Goal: Browse casually: Explore the website without a specific task or goal

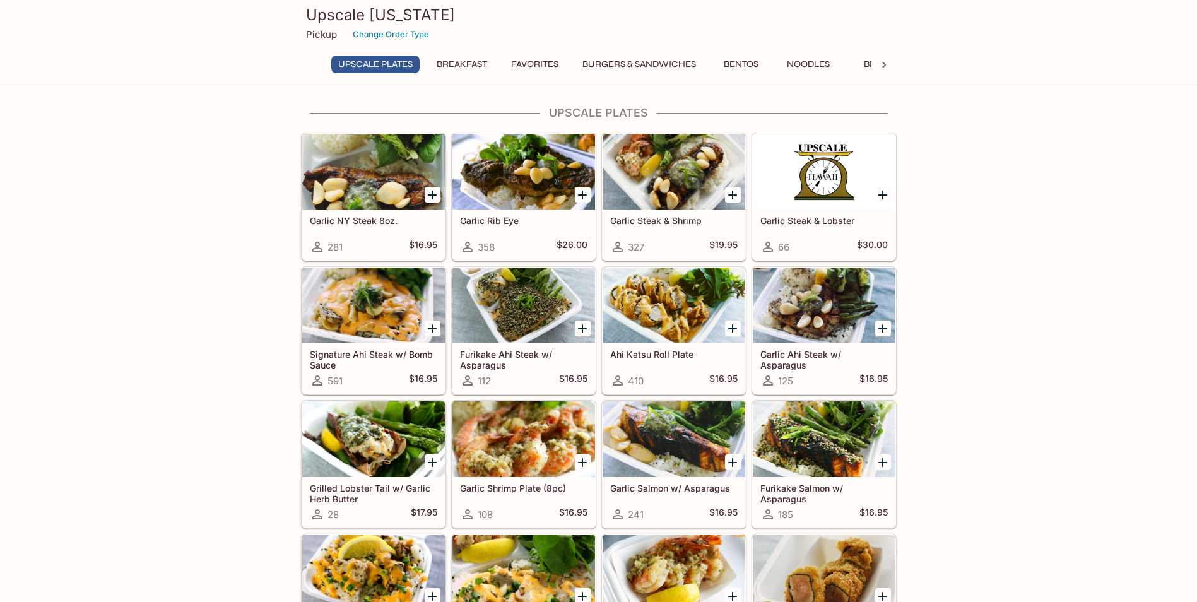
click at [634, 315] on div at bounding box center [673, 305] width 143 height 76
click at [634, 315] on div "Upscale [US_STATE] Pickup Change Order Type UPSCALE Plates Breakfast Favorites …" at bounding box center [598, 301] width 1197 height 602
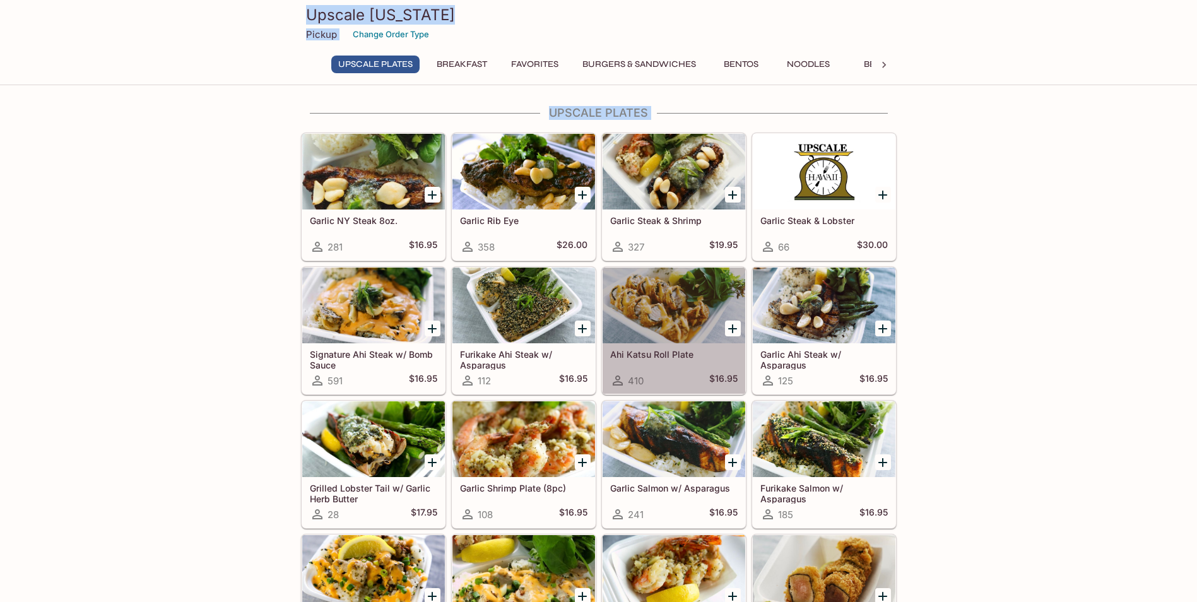
click at [689, 320] on div at bounding box center [673, 305] width 143 height 76
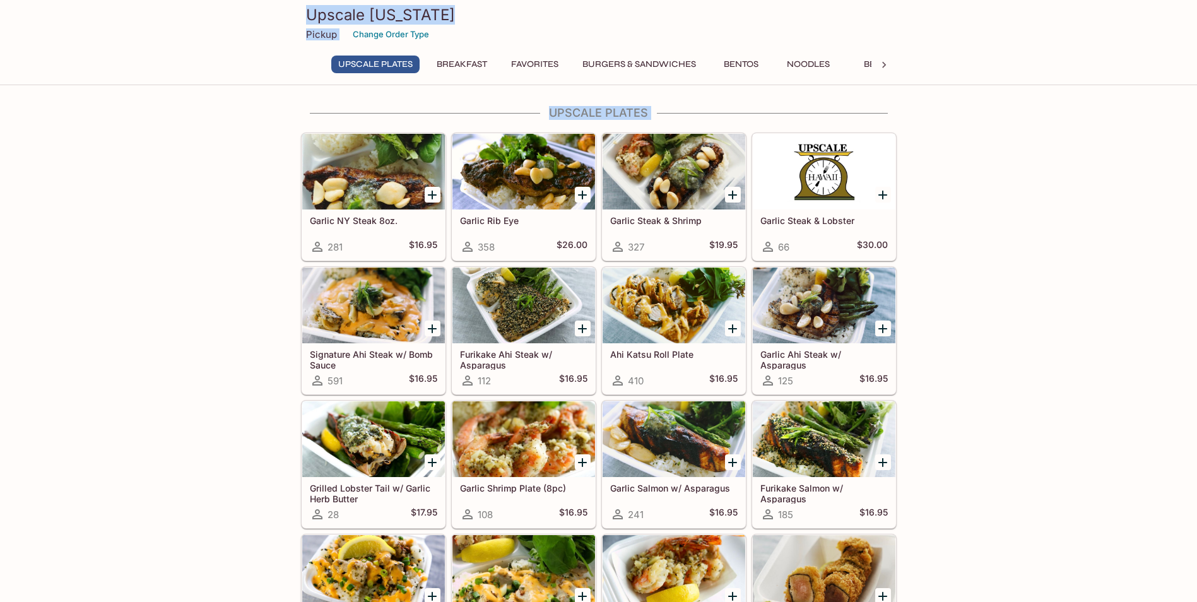
click at [747, 62] on button "Bentos" at bounding box center [741, 65] width 57 height 18
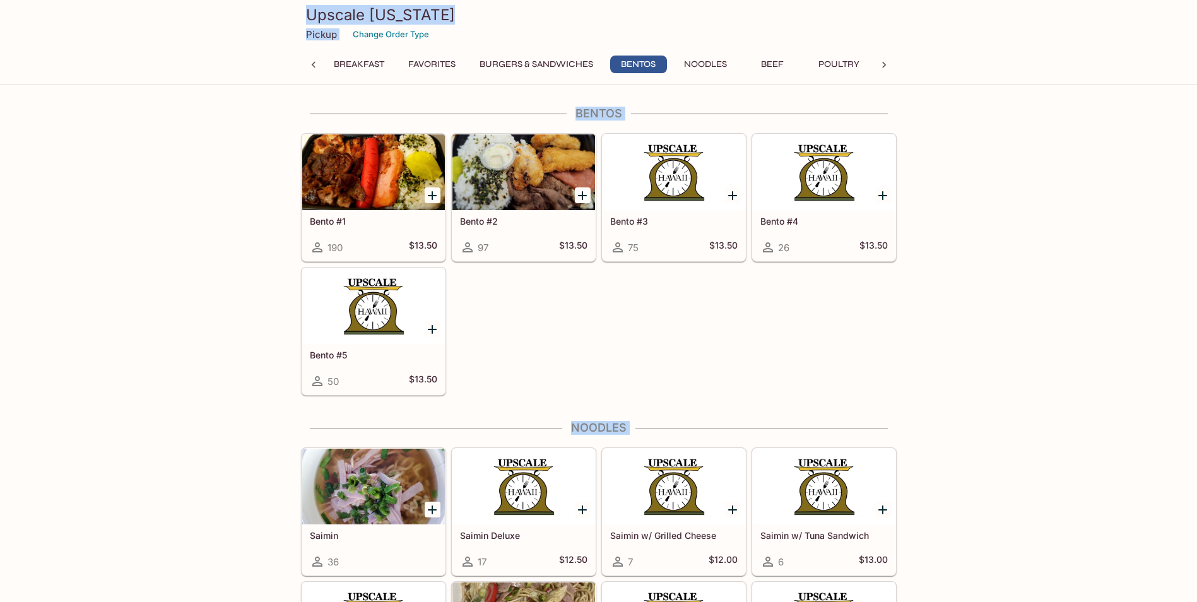
scroll to position [2593, 0]
click at [684, 199] on div at bounding box center [673, 173] width 143 height 76
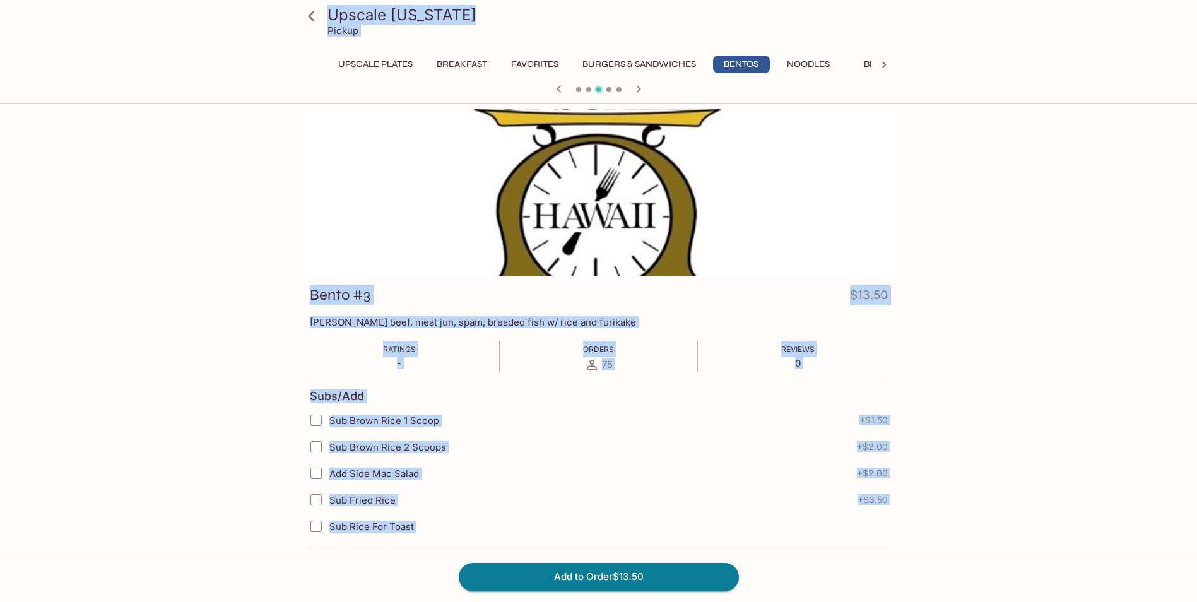
scroll to position [313, 0]
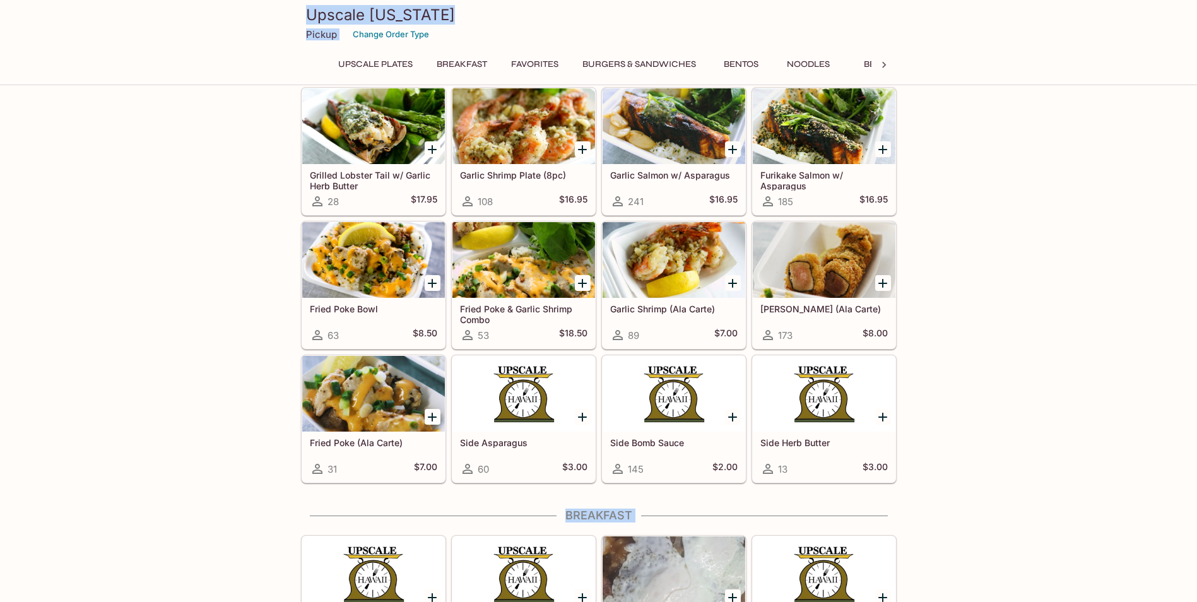
click at [500, 282] on div at bounding box center [523, 260] width 143 height 76
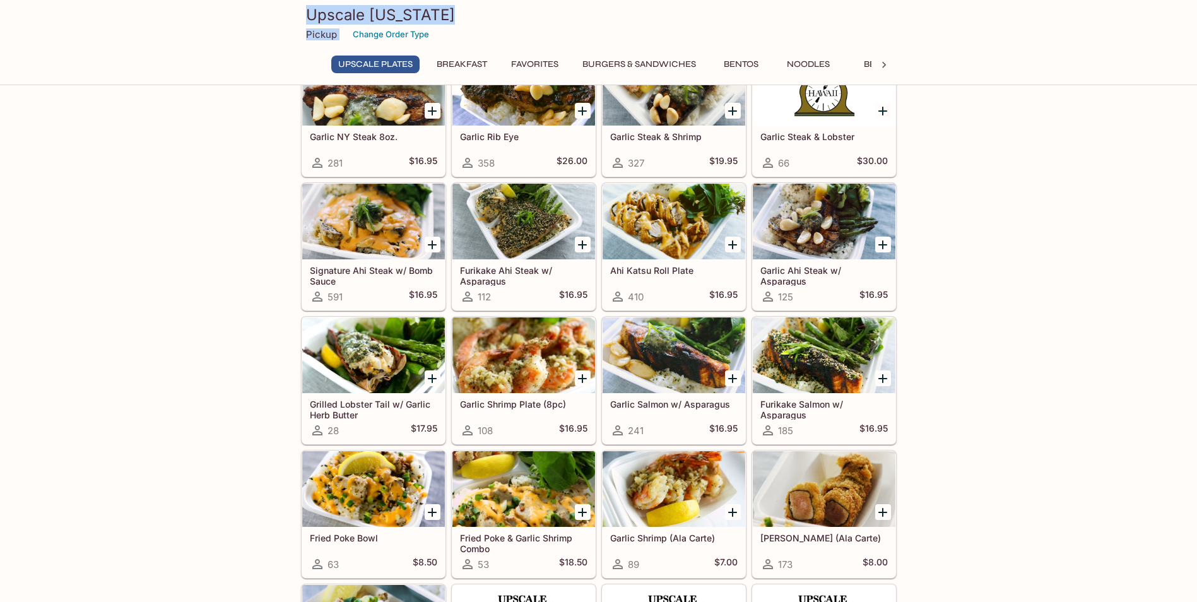
scroll to position [126, 0]
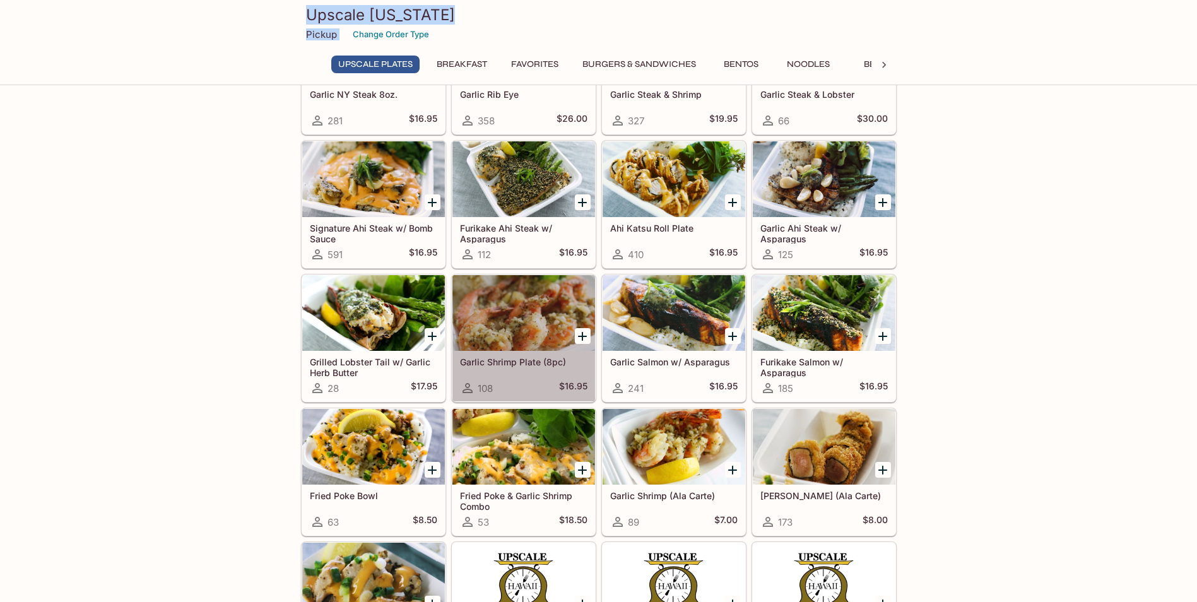
click at [524, 329] on div at bounding box center [523, 313] width 143 height 76
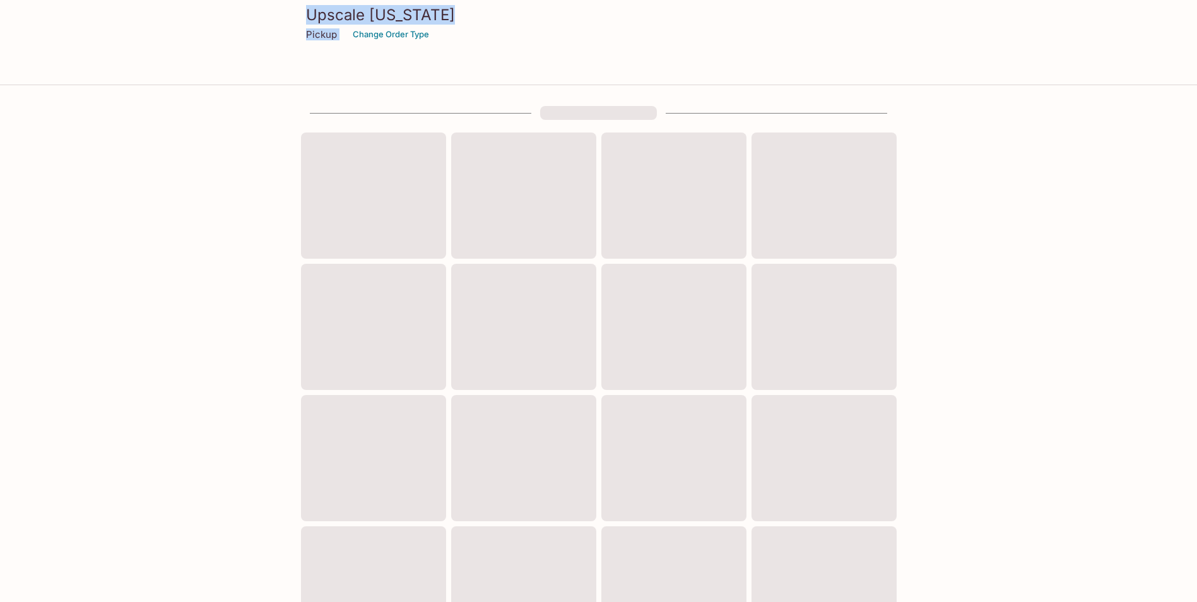
scroll to position [126, 0]
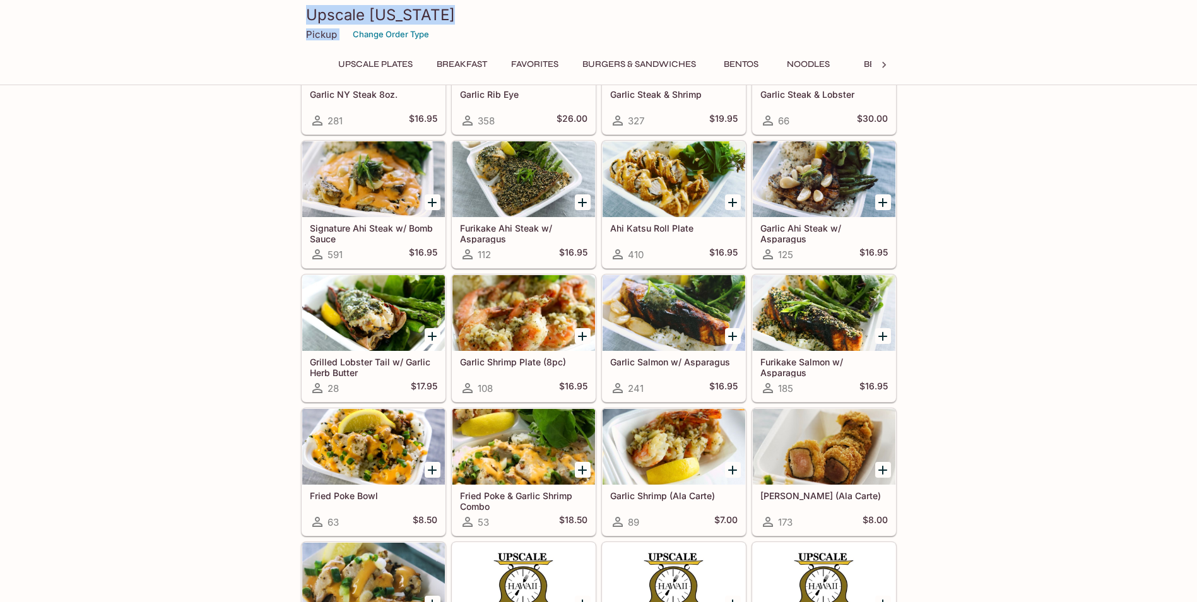
click at [531, 462] on div at bounding box center [523, 447] width 143 height 76
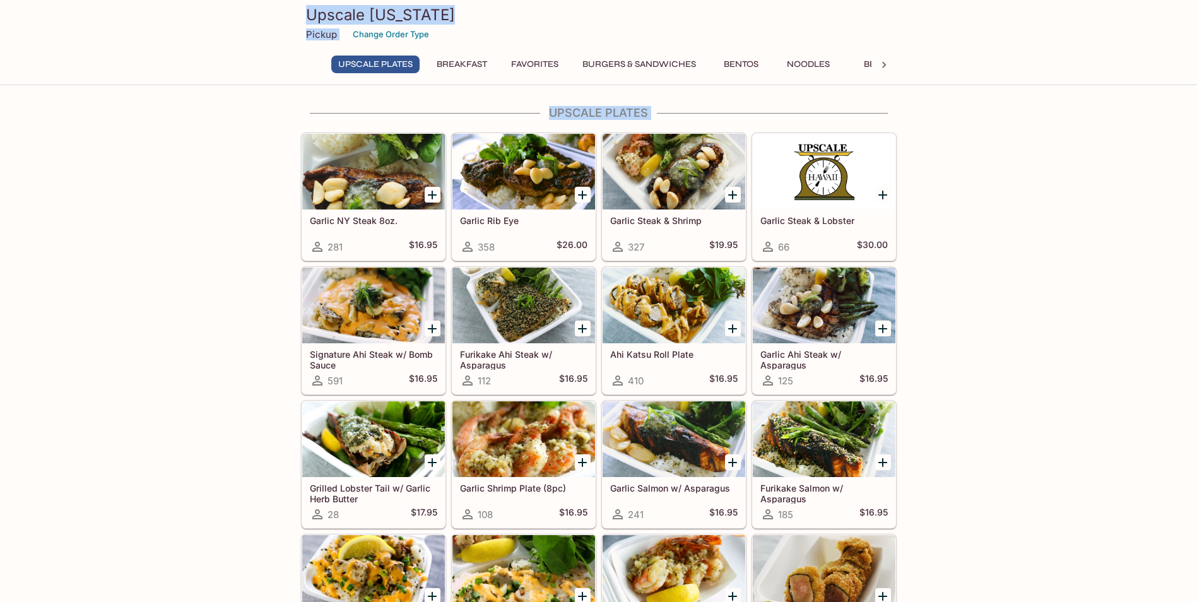
click at [511, 440] on div at bounding box center [523, 439] width 143 height 76
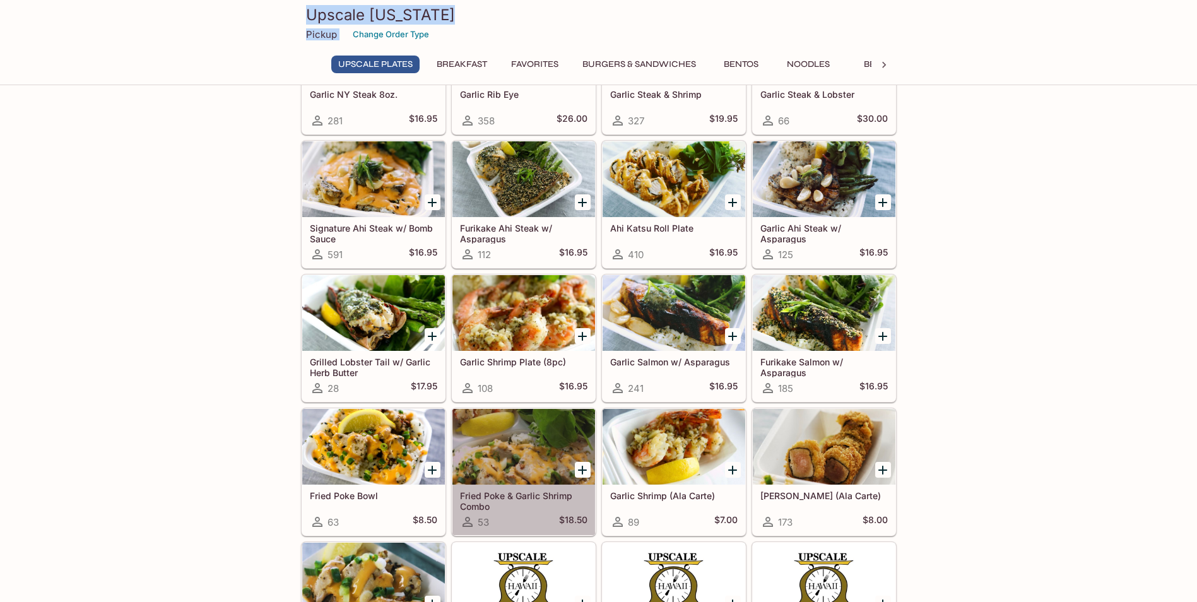
click at [520, 466] on div at bounding box center [523, 447] width 143 height 76
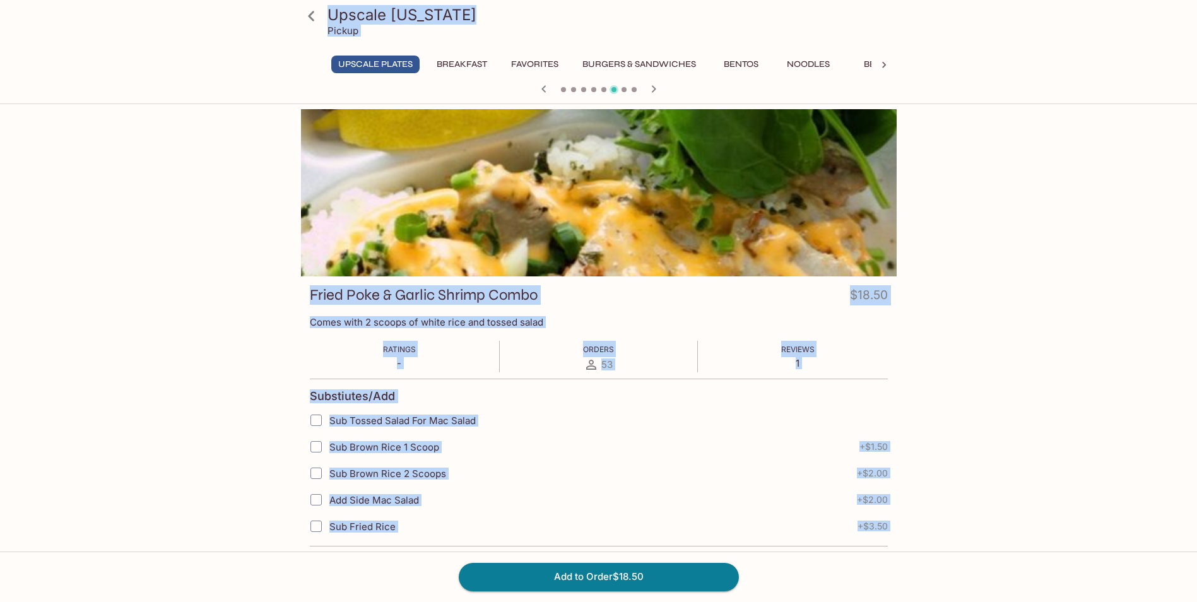
scroll to position [126, 0]
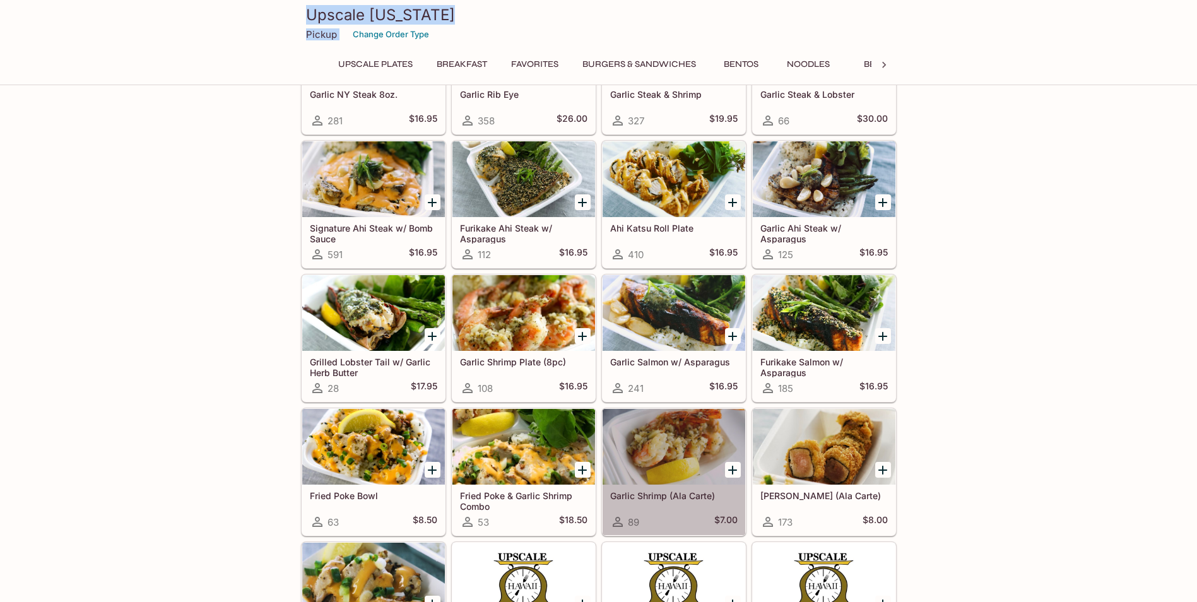
click at [680, 460] on div at bounding box center [673, 447] width 143 height 76
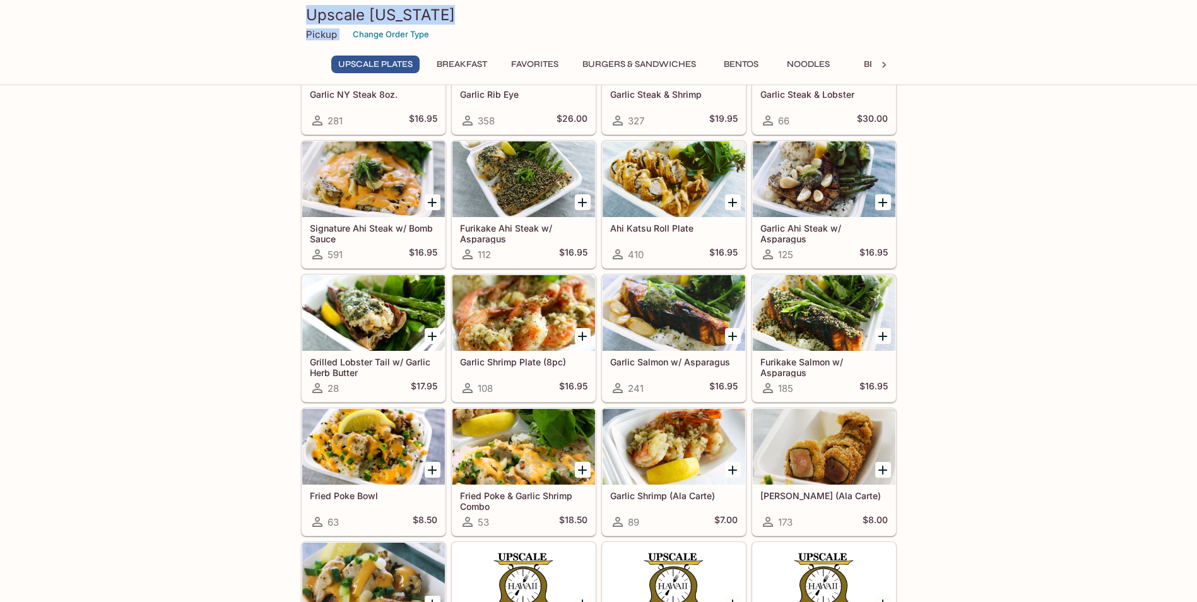
scroll to position [189, 0]
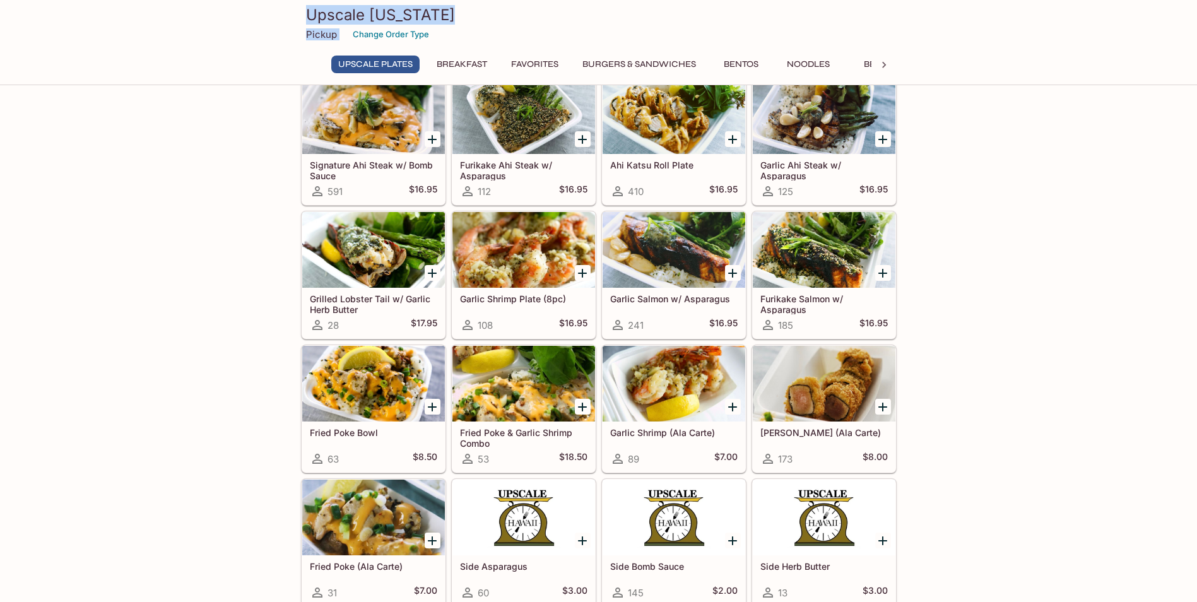
click at [671, 155] on div "Ahi Katsu Roll Plate 410 $16.95" at bounding box center [673, 179] width 143 height 50
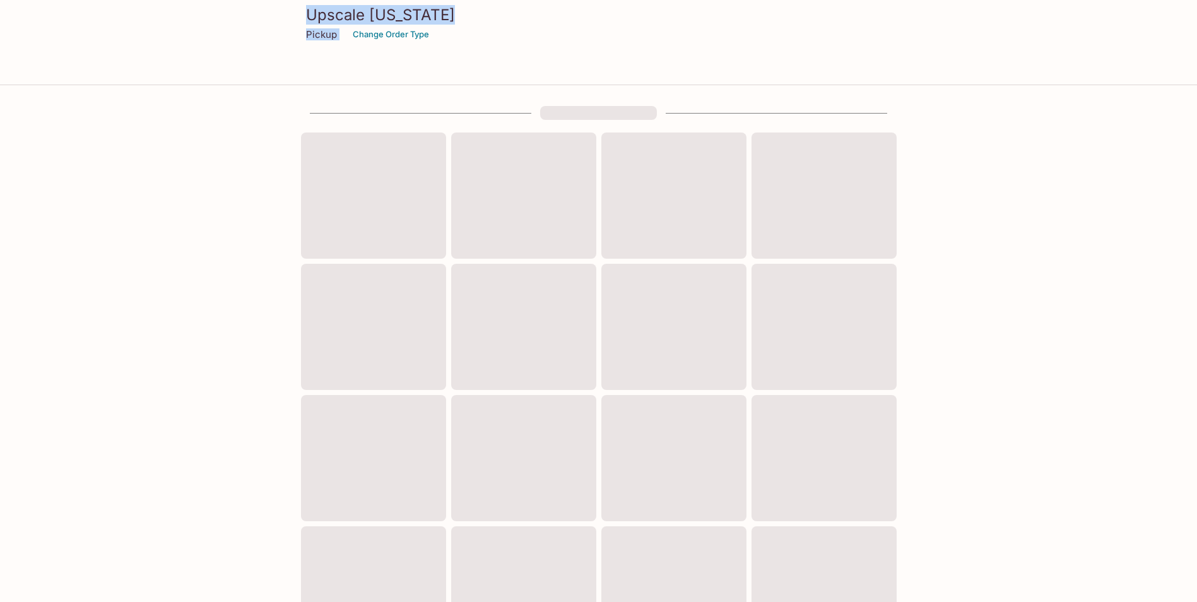
scroll to position [189, 0]
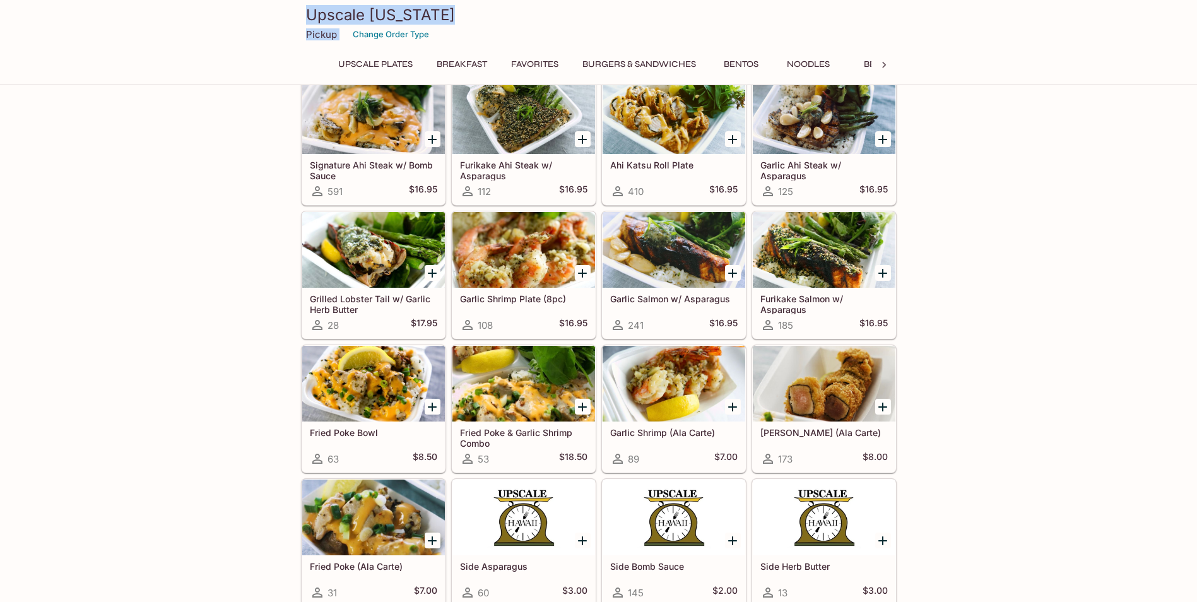
click at [481, 391] on div at bounding box center [523, 384] width 143 height 76
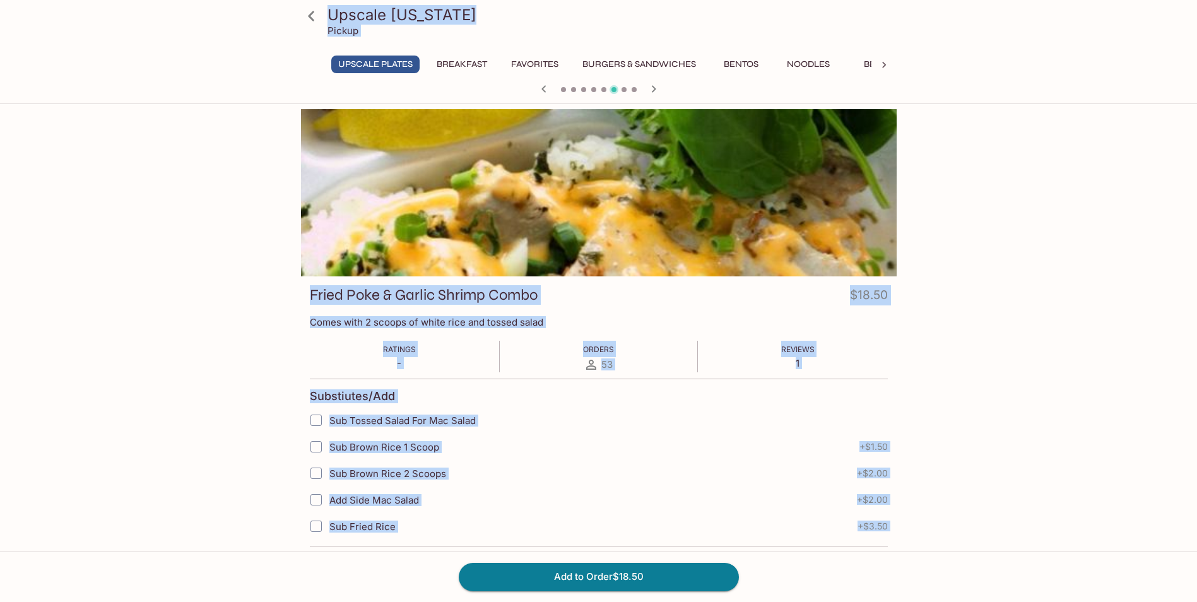
click at [801, 353] on span "Reviews" at bounding box center [797, 348] width 33 height 9
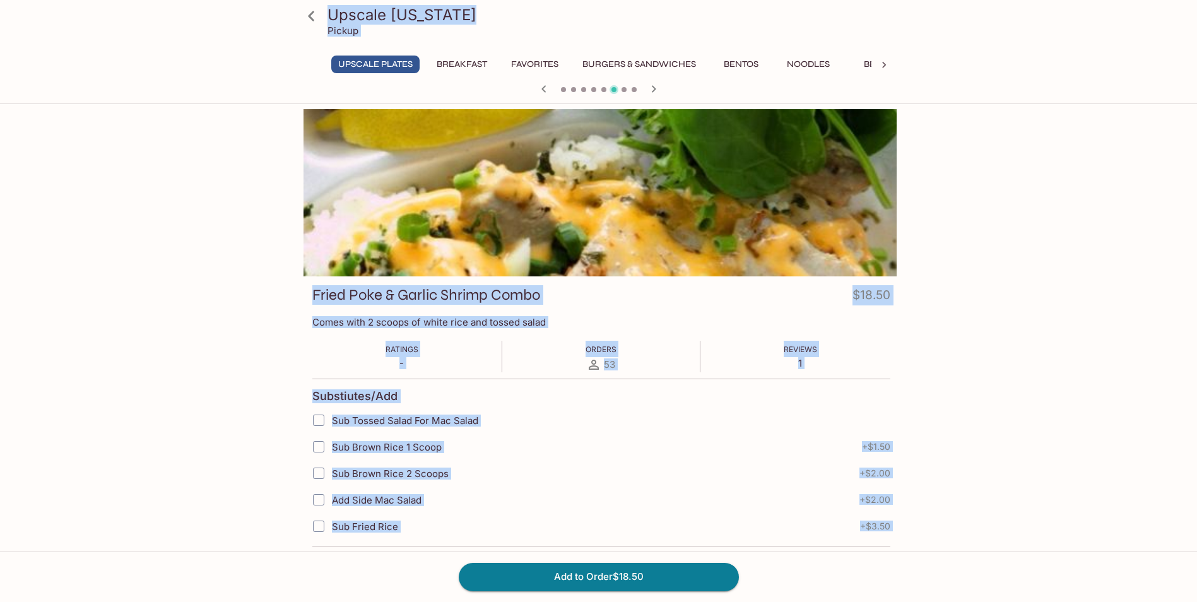
click at [804, 356] on div "Reviews 1" at bounding box center [799, 355] width 33 height 28
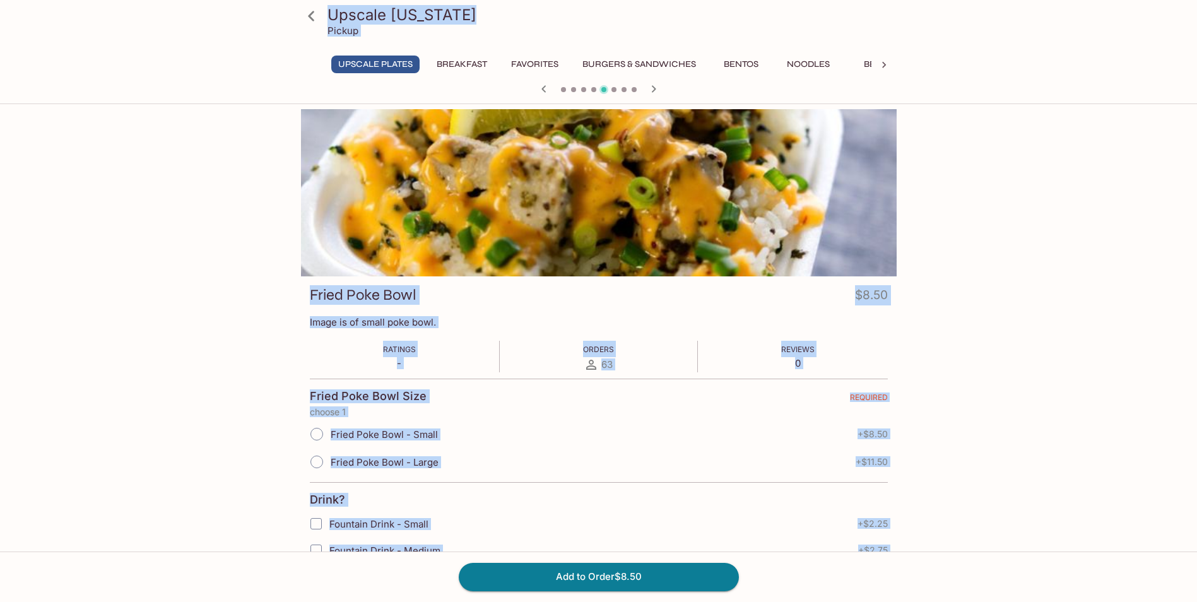
scroll to position [189, 0]
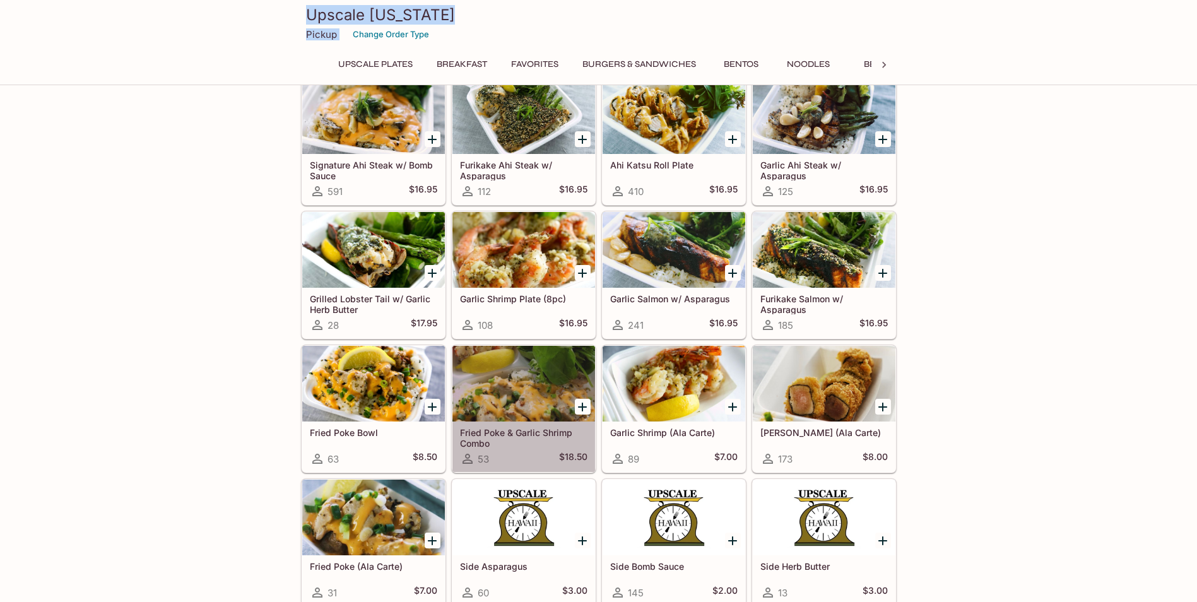
click at [555, 387] on div at bounding box center [523, 384] width 143 height 76
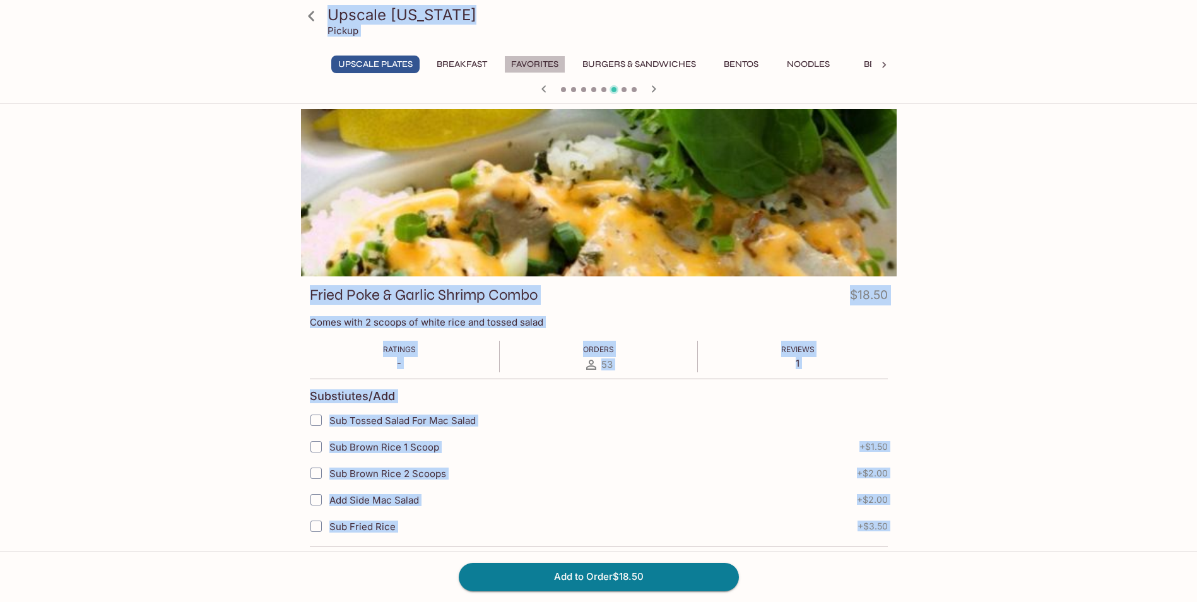
click at [535, 63] on button "Favorites" at bounding box center [534, 65] width 61 height 18
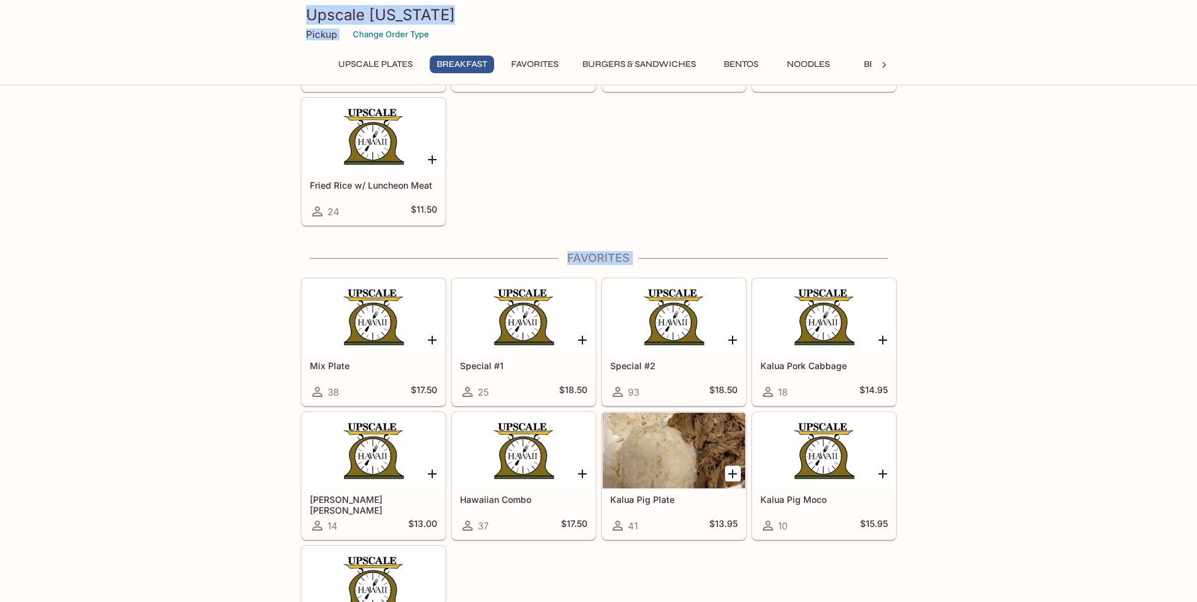
scroll to position [1199, 0]
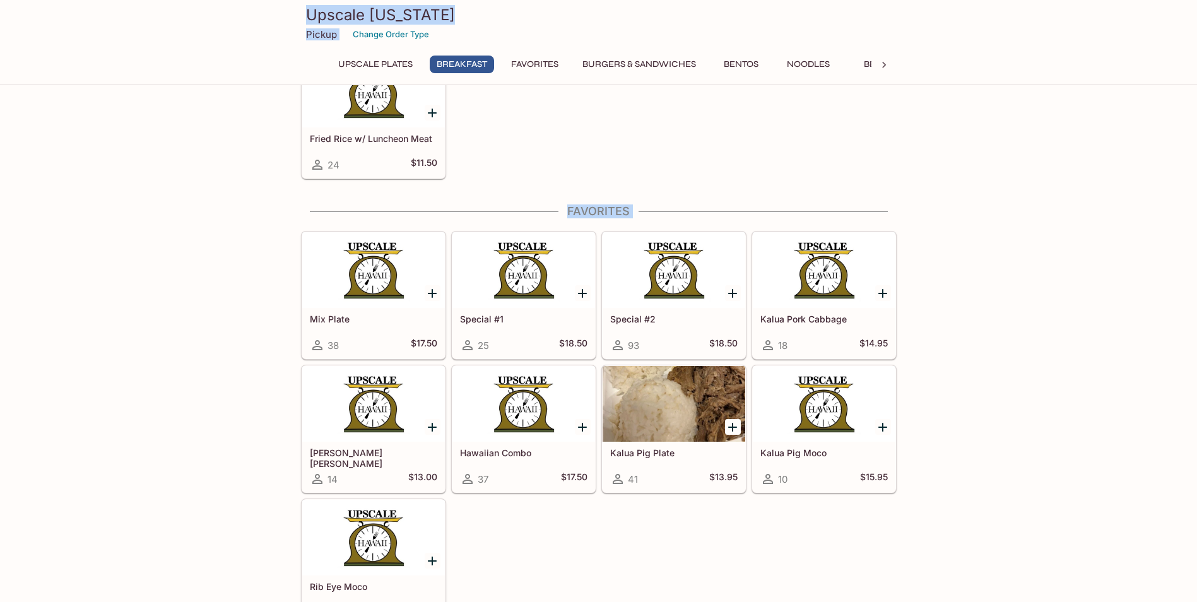
click at [654, 304] on div at bounding box center [673, 270] width 143 height 76
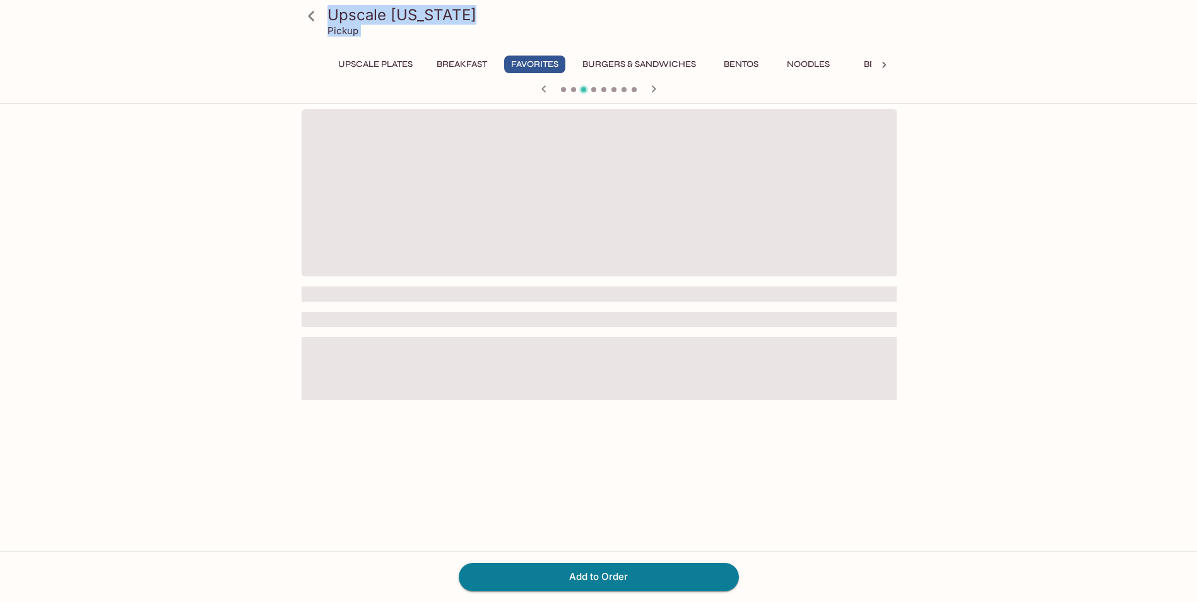
click at [655, 303] on div at bounding box center [599, 342] width 595 height 466
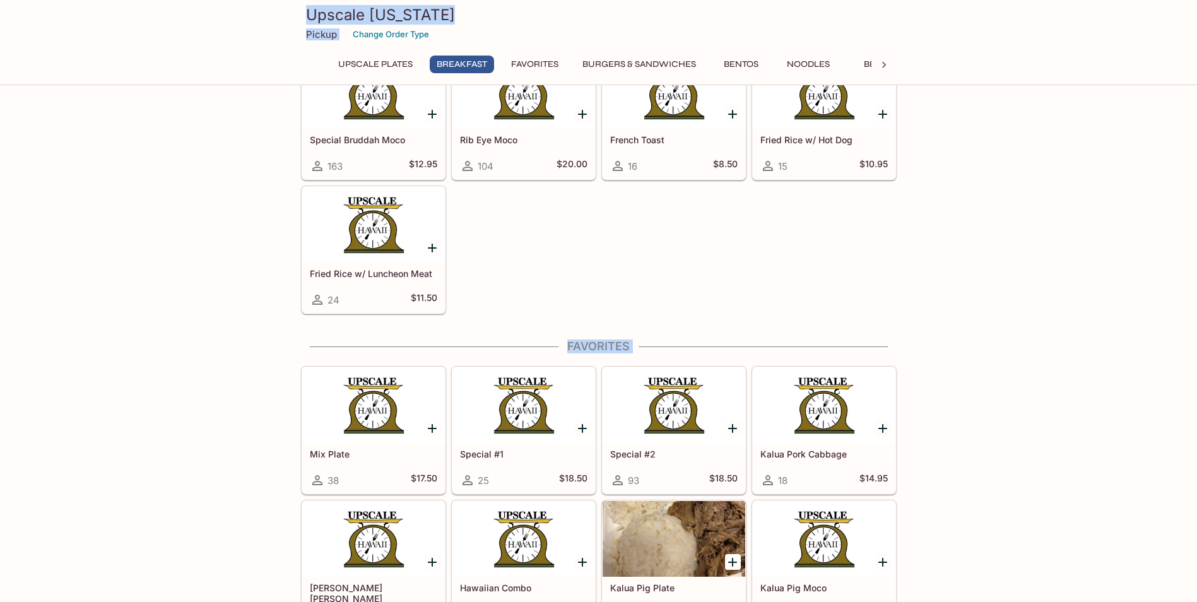
scroll to position [1196, 0]
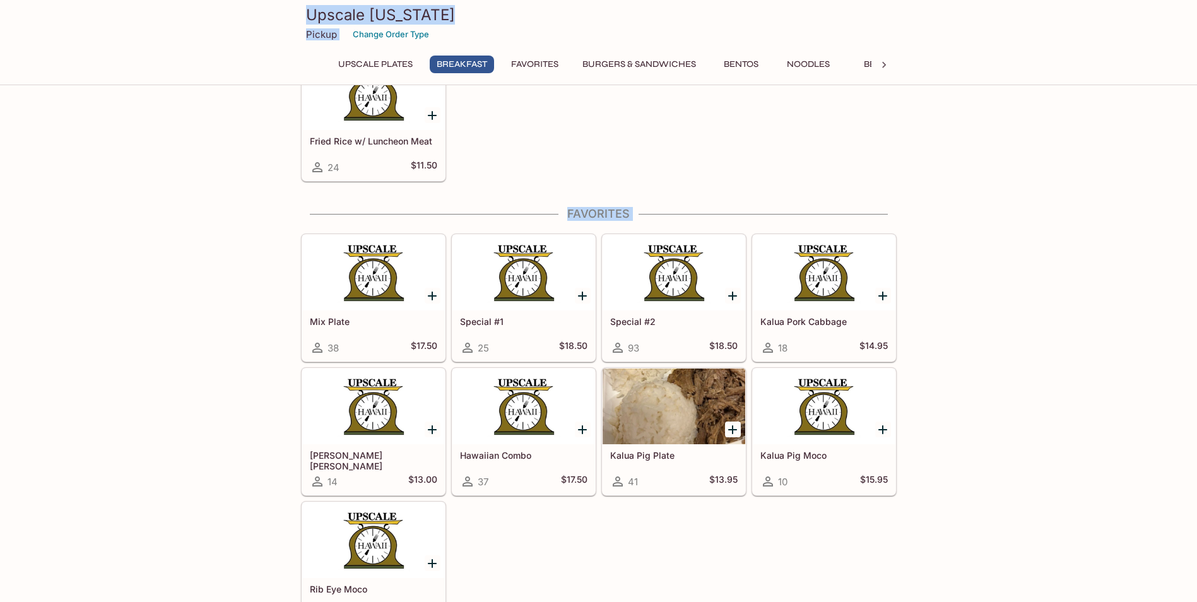
click at [508, 278] on div at bounding box center [523, 273] width 143 height 76
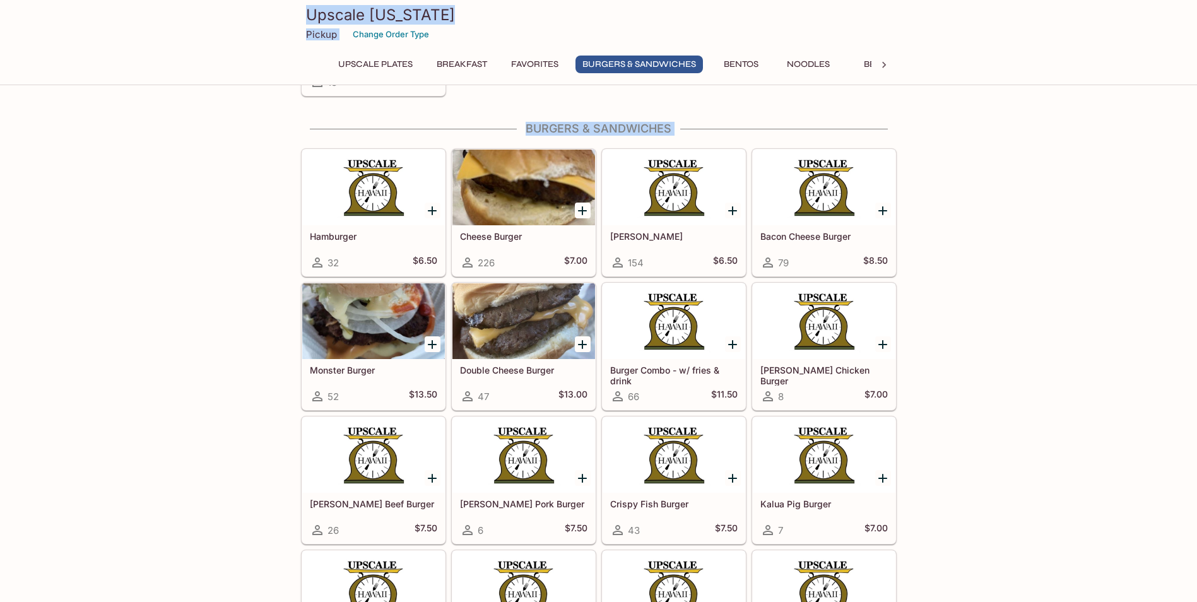
scroll to position [1890, 0]
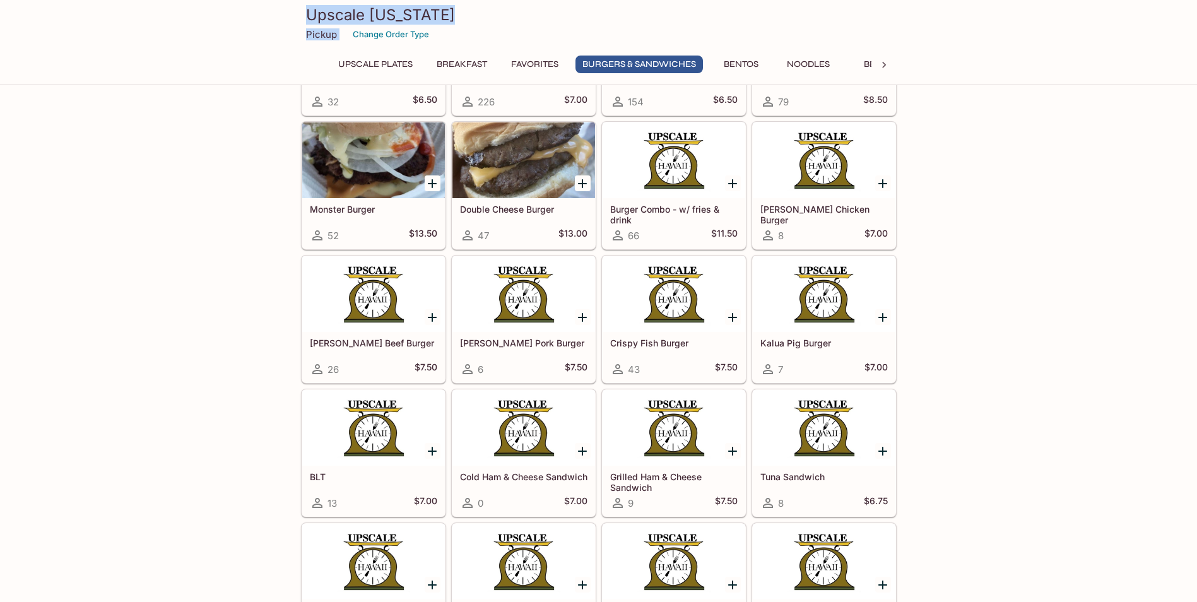
click at [689, 301] on div at bounding box center [673, 294] width 143 height 76
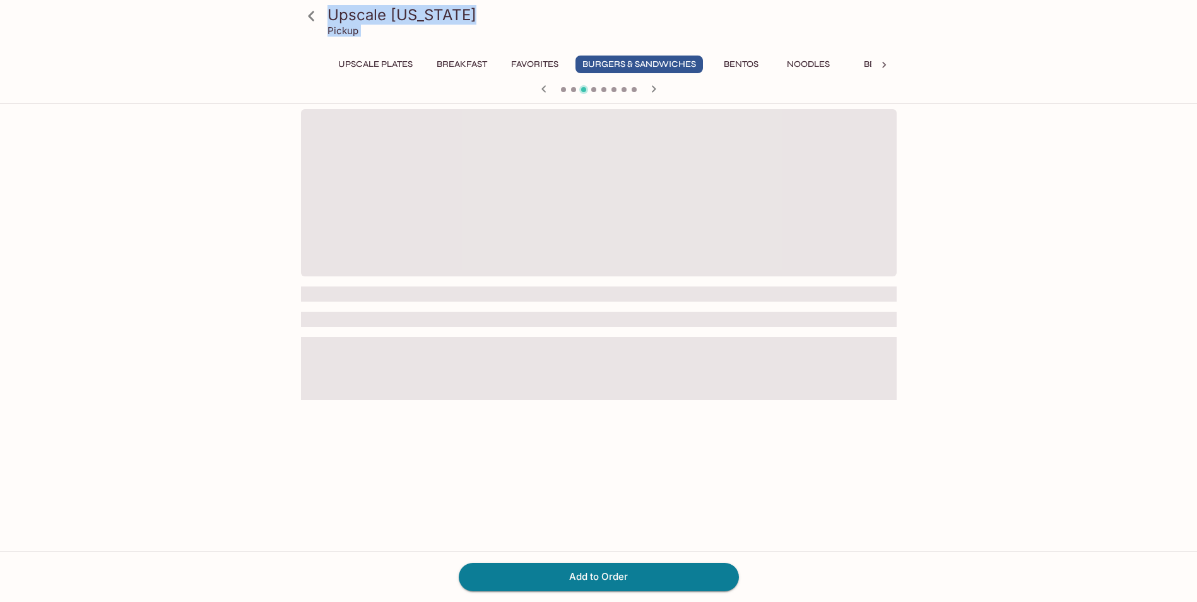
click at [689, 301] on span at bounding box center [598, 293] width 595 height 15
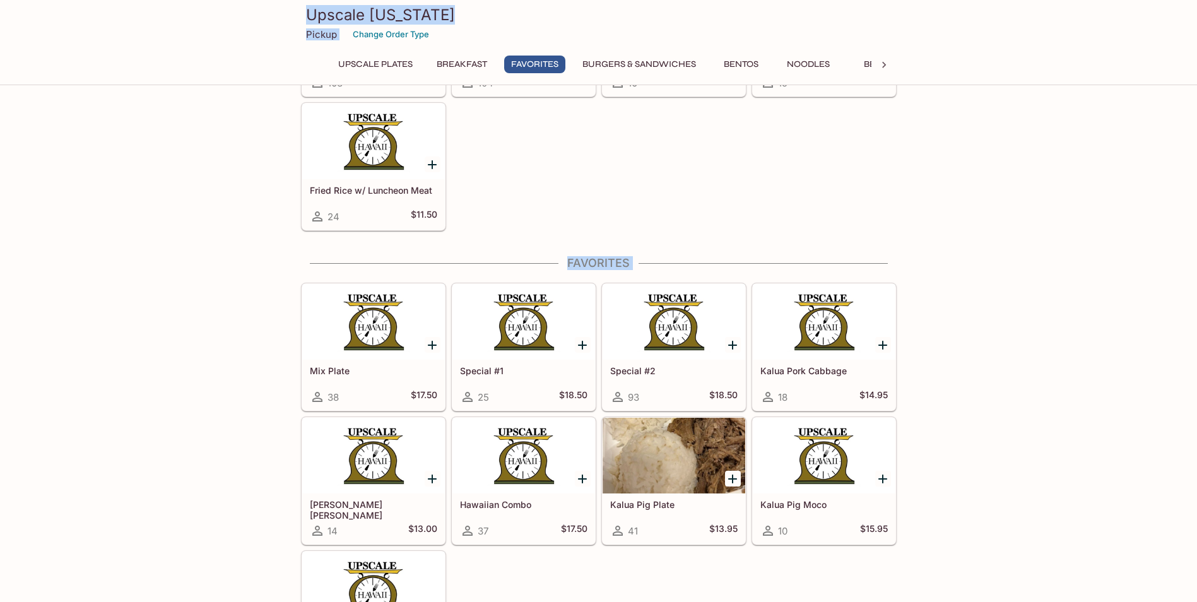
scroll to position [1385, 0]
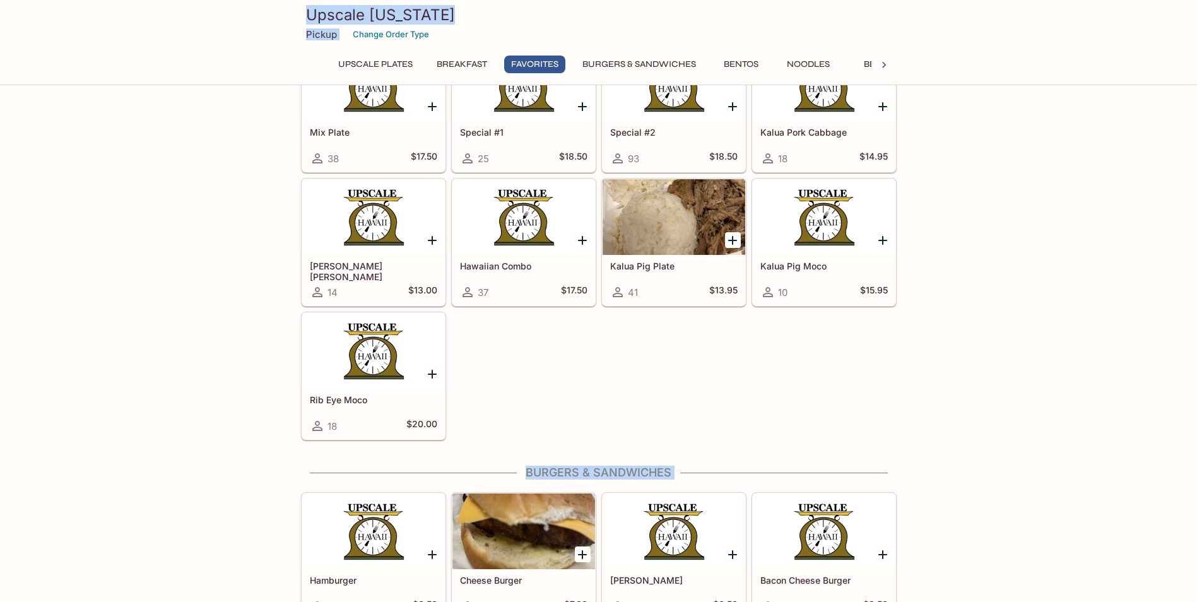
click at [374, 234] on div at bounding box center [373, 217] width 143 height 76
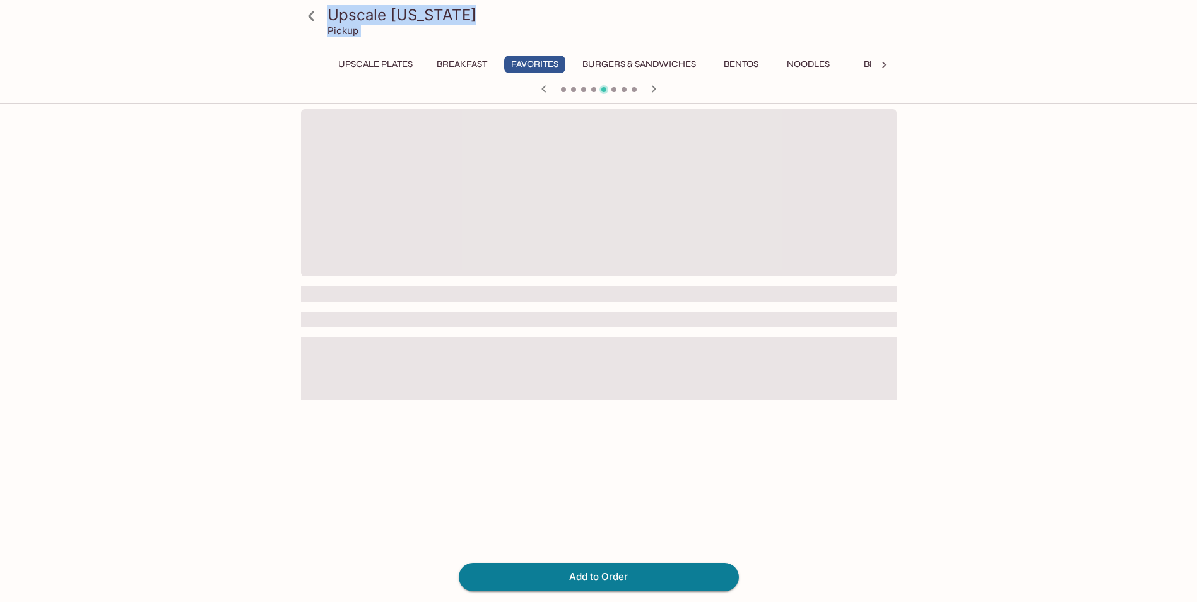
click at [374, 234] on span at bounding box center [598, 192] width 595 height 167
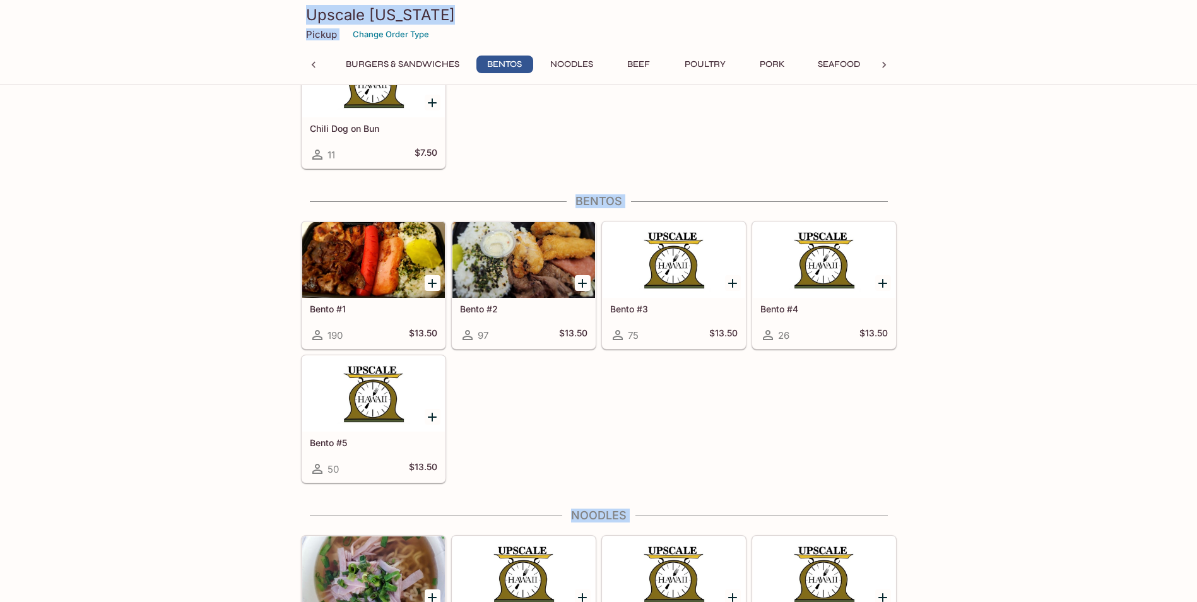
scroll to position [2378, 0]
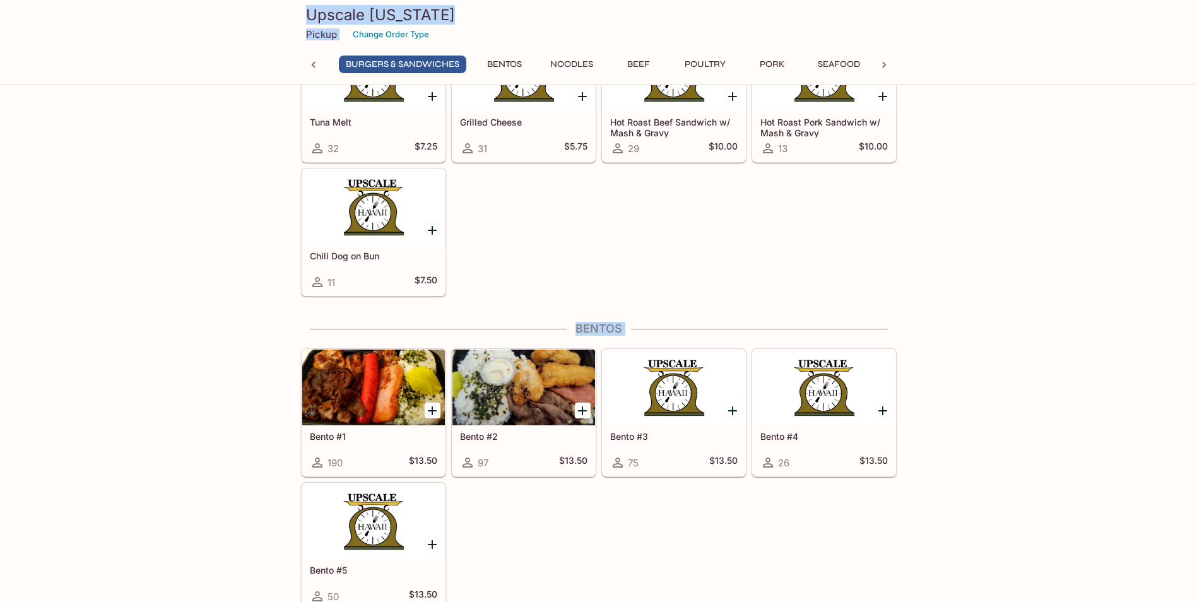
click at [672, 394] on div at bounding box center [673, 387] width 143 height 76
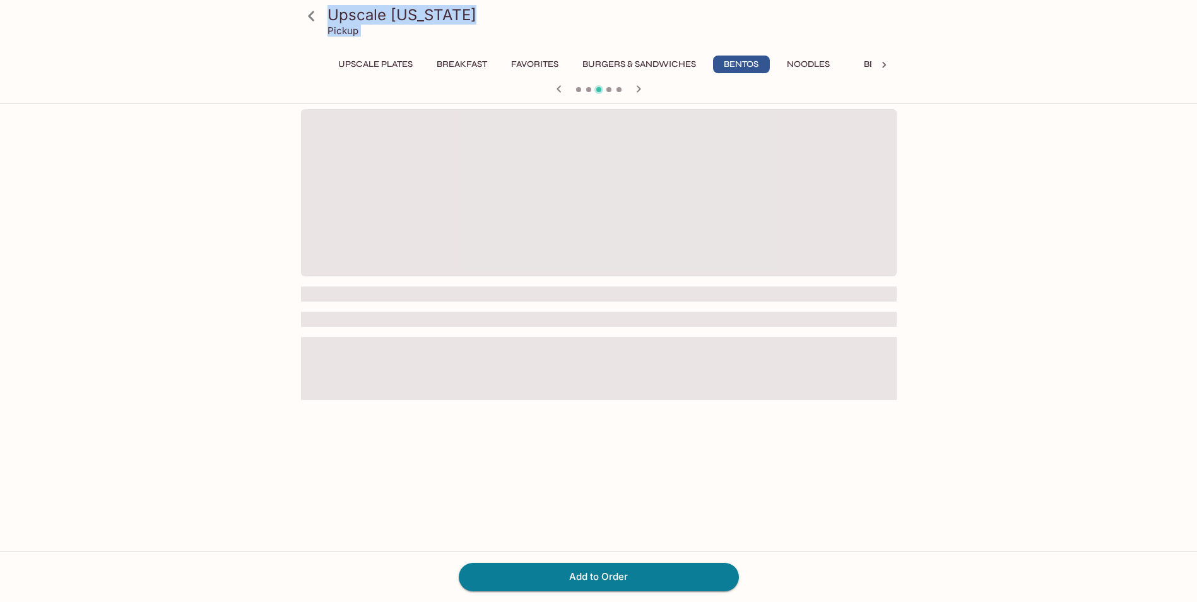
click at [672, 394] on span at bounding box center [598, 368] width 595 height 63
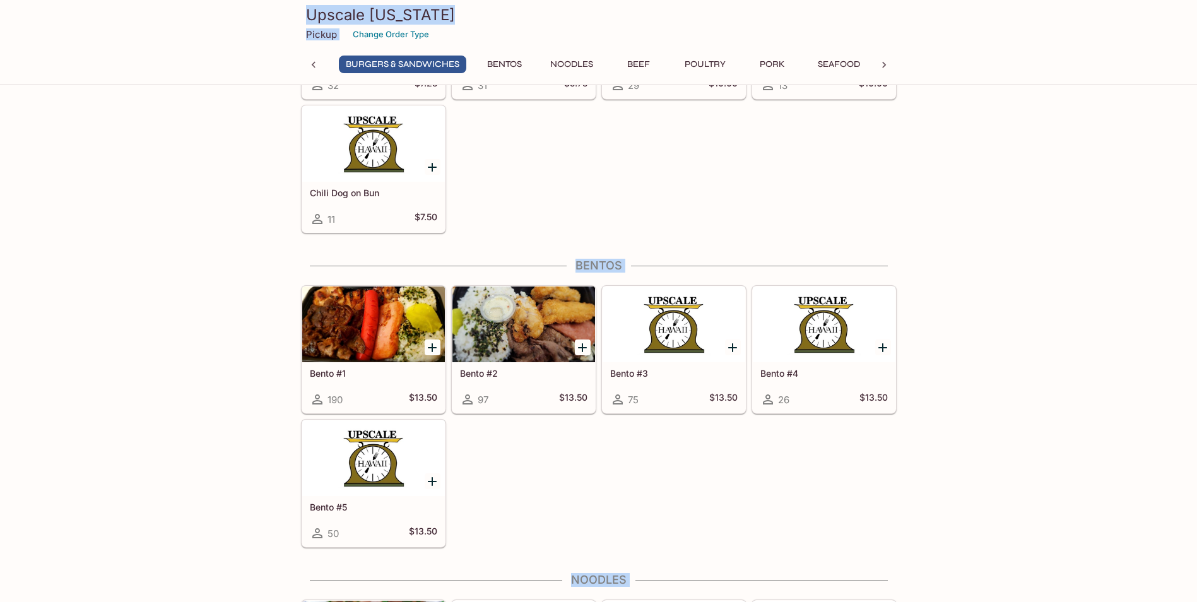
click at [814, 358] on div at bounding box center [824, 324] width 143 height 76
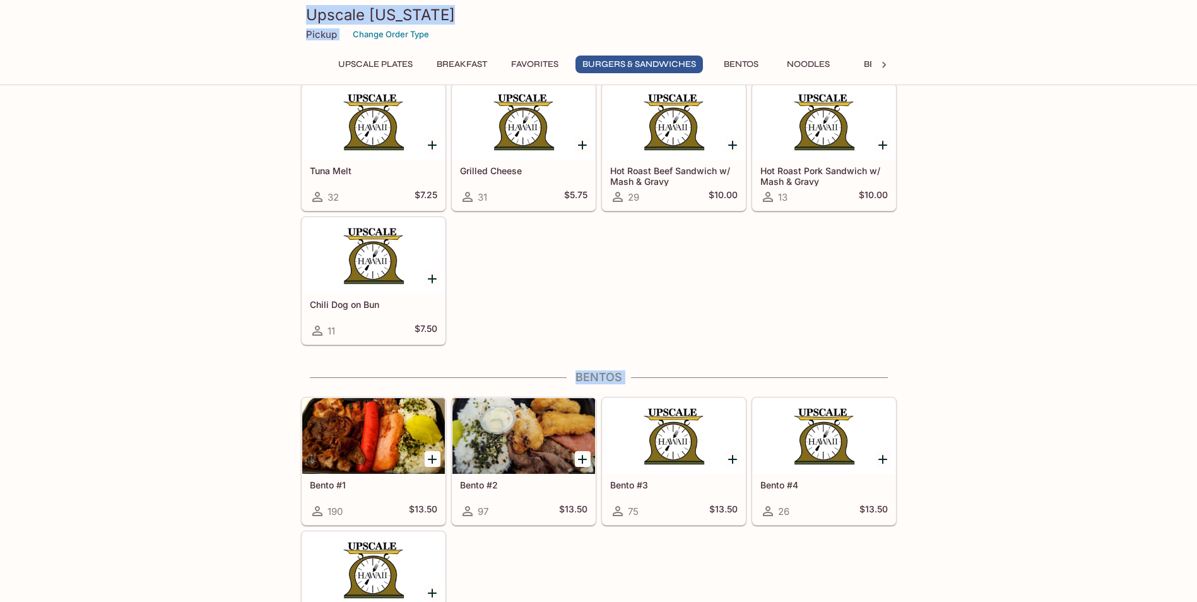
scroll to position [2458, 0]
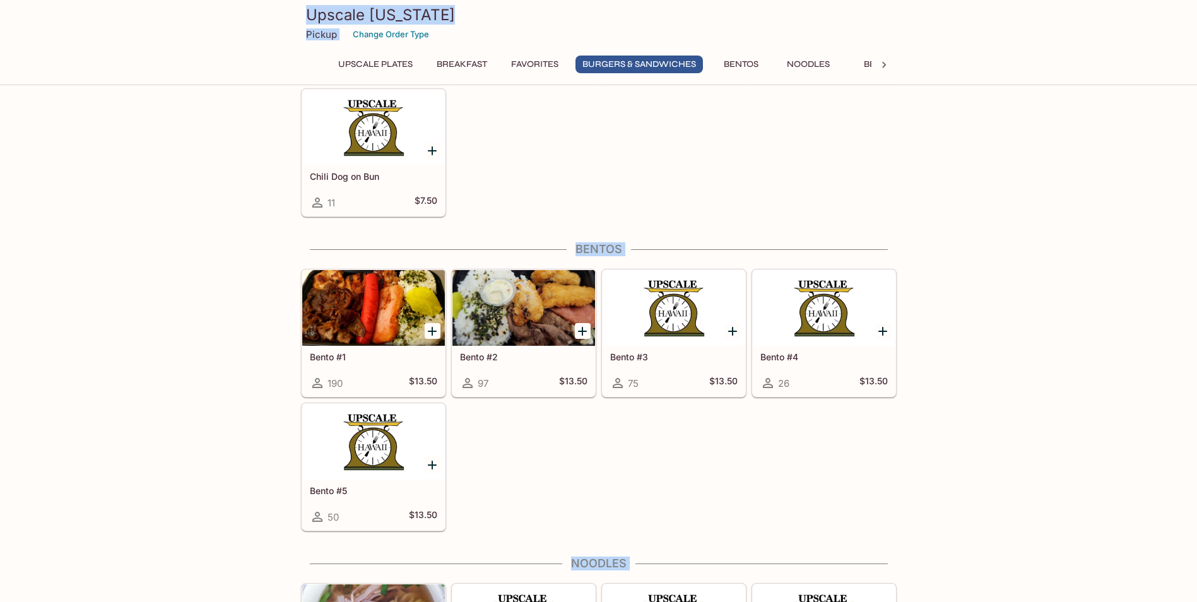
click at [345, 441] on div at bounding box center [373, 442] width 143 height 76
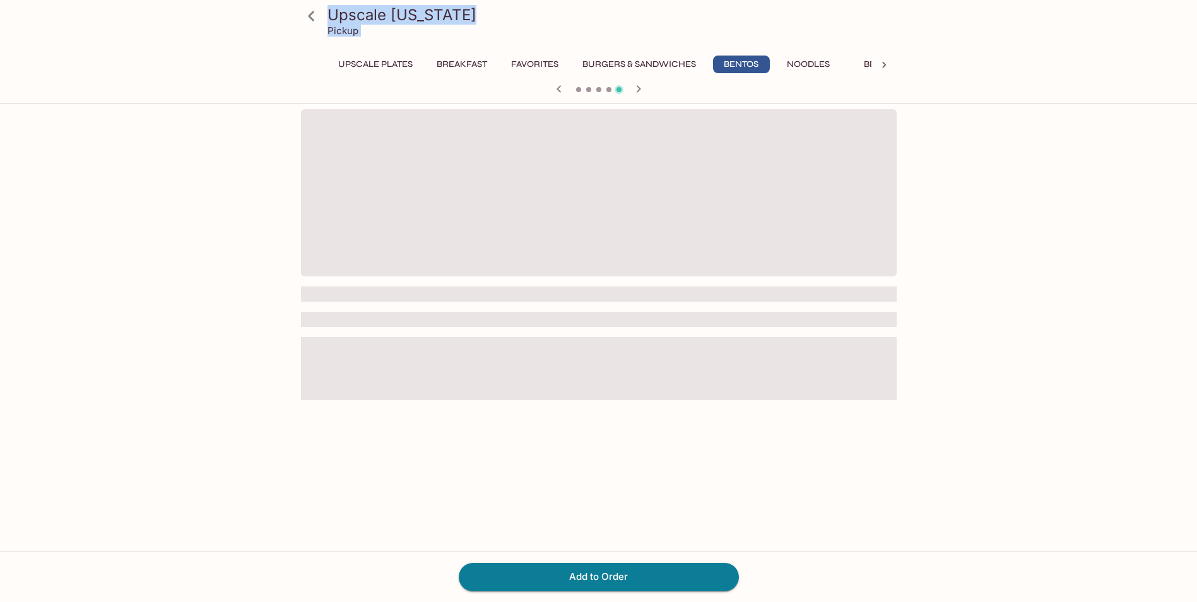
click at [346, 440] on div at bounding box center [598, 342] width 595 height 466
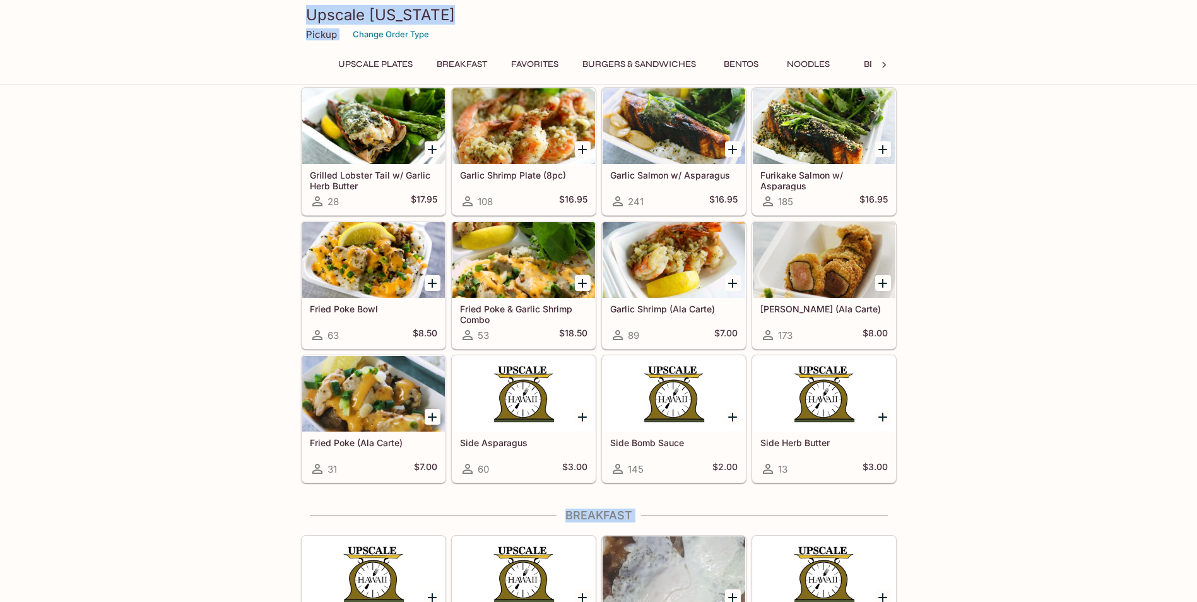
click at [842, 308] on h5 "[PERSON_NAME] (Ala Carte)" at bounding box center [823, 308] width 127 height 11
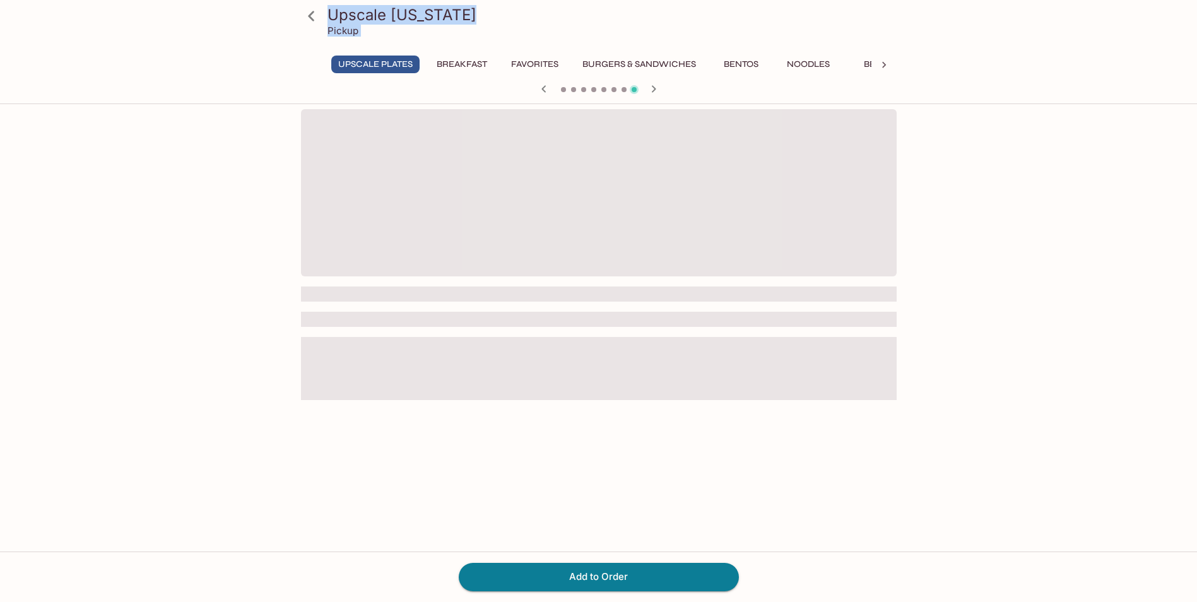
click at [842, 308] on div at bounding box center [598, 342] width 595 height 466
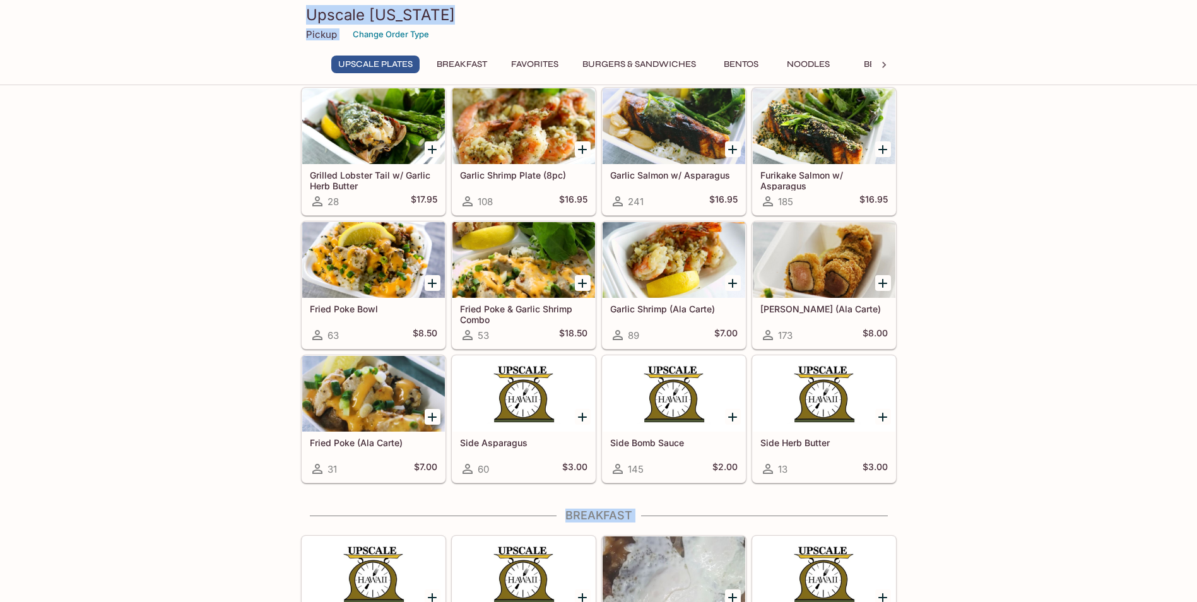
scroll to position [376, 0]
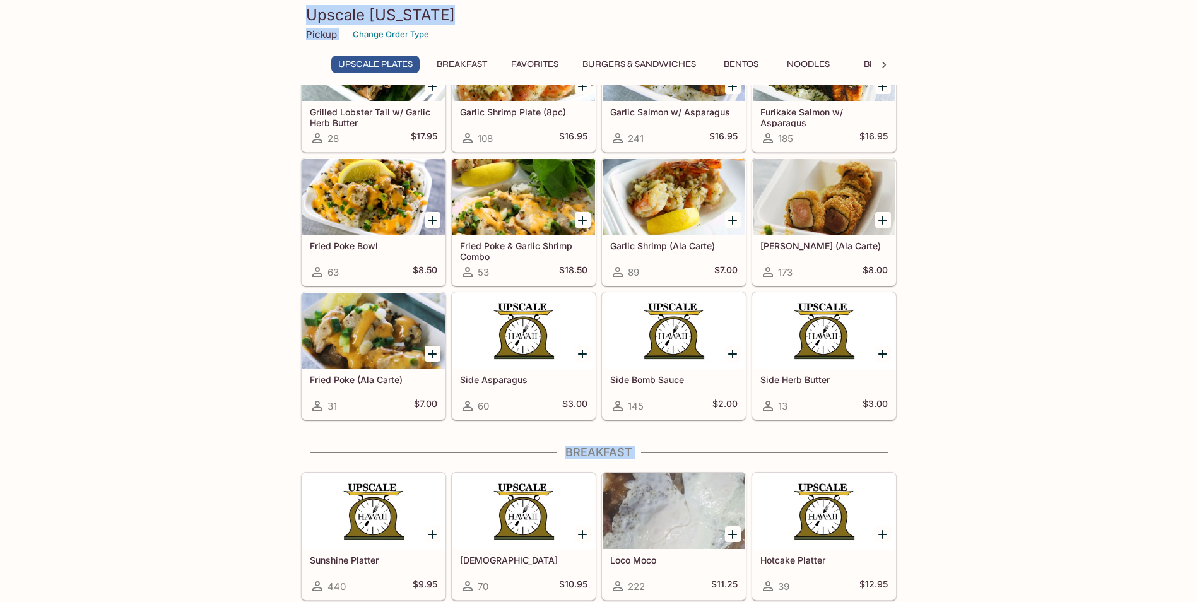
click at [356, 239] on div "Fried Poke Bowl 63 $8.50" at bounding box center [373, 260] width 143 height 50
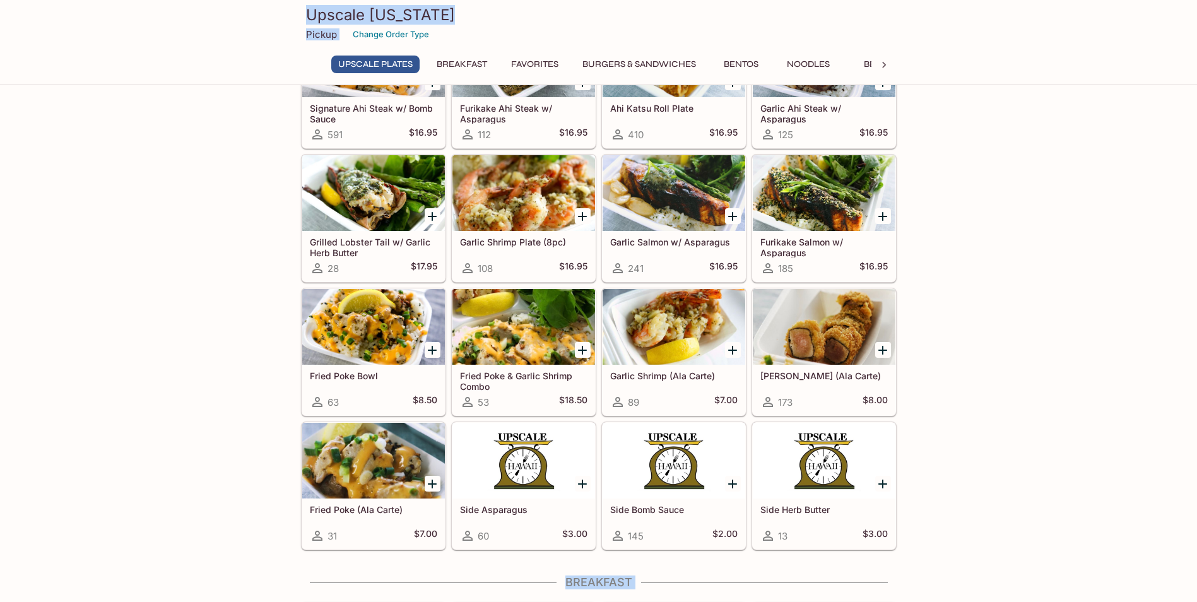
scroll to position [250, 0]
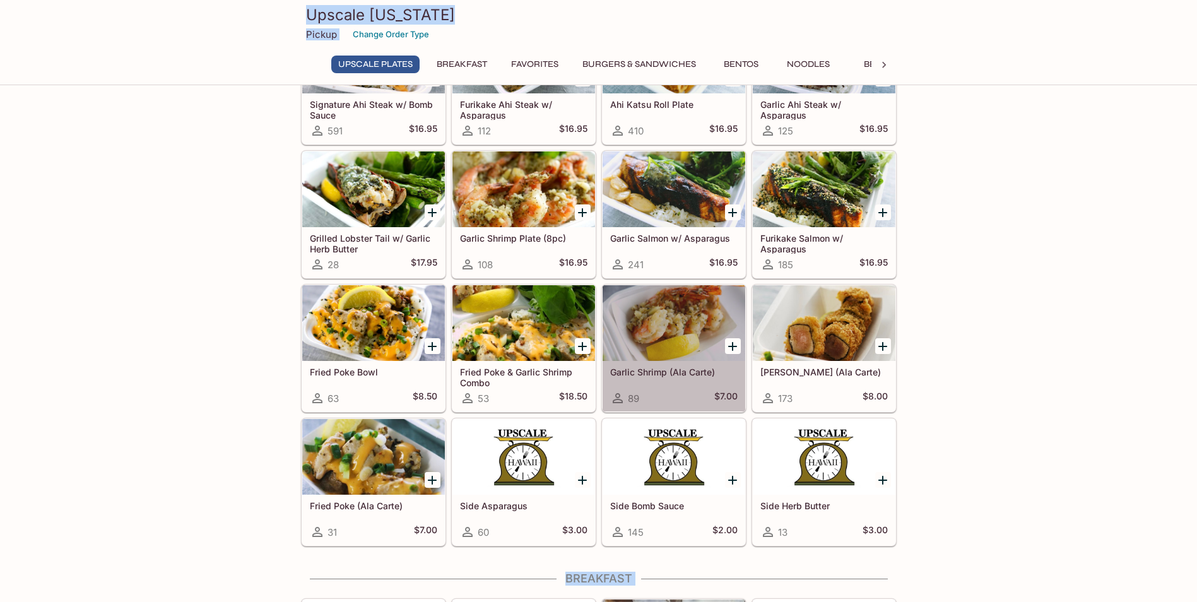
click at [684, 333] on div at bounding box center [673, 323] width 143 height 76
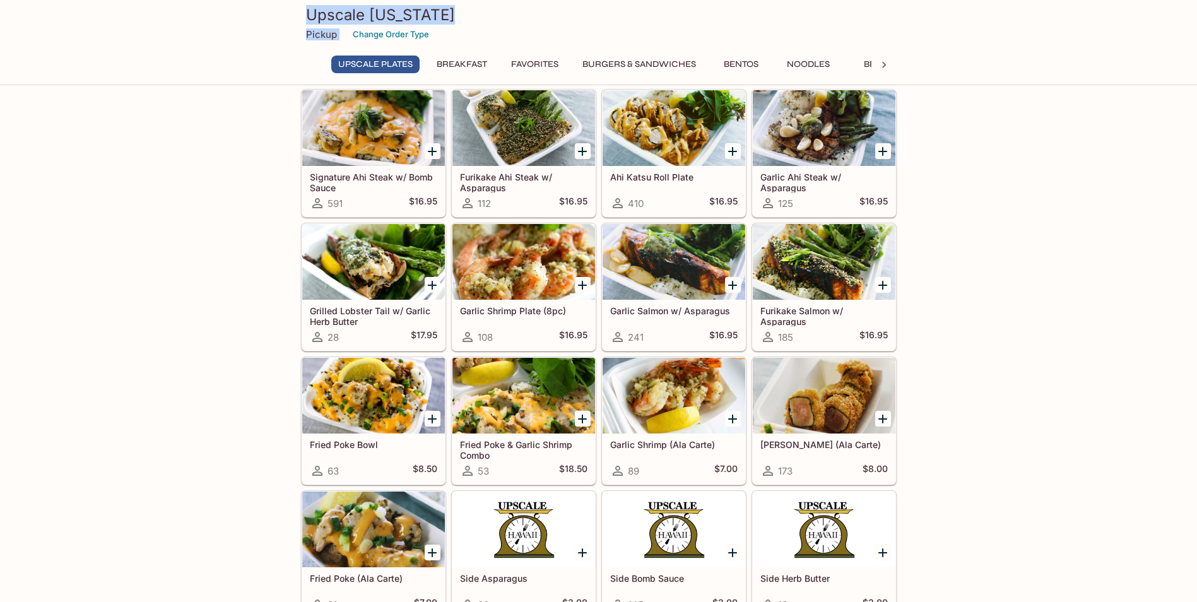
scroll to position [61, 0]
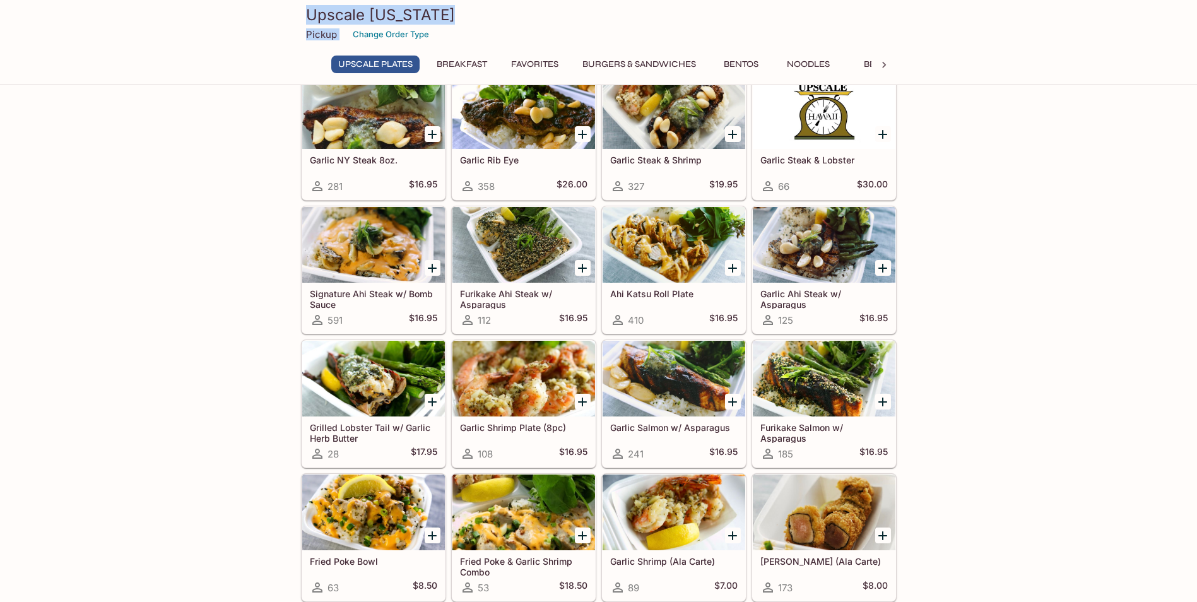
click at [671, 387] on div at bounding box center [673, 379] width 143 height 76
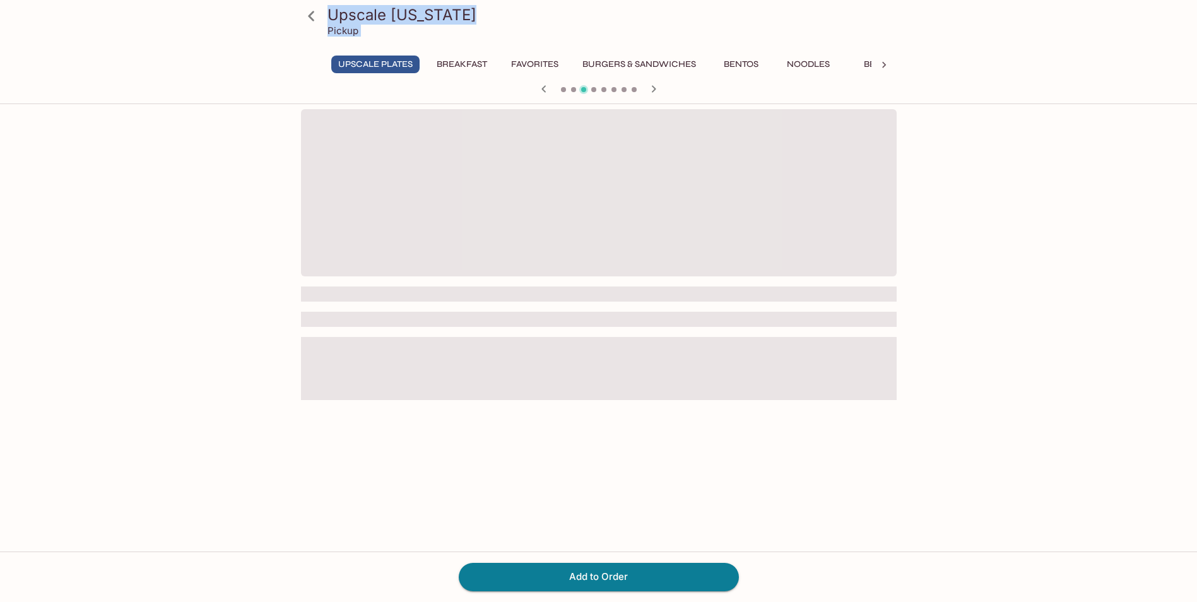
click at [671, 389] on span at bounding box center [598, 368] width 595 height 63
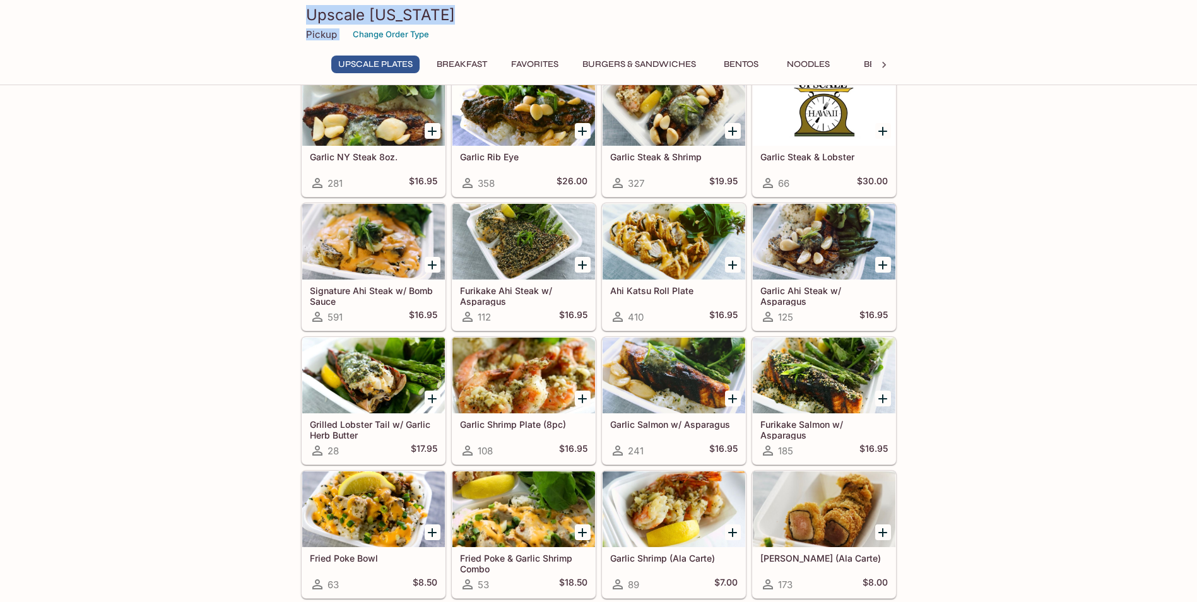
scroll to position [63, 0]
click at [793, 255] on div at bounding box center [824, 242] width 143 height 76
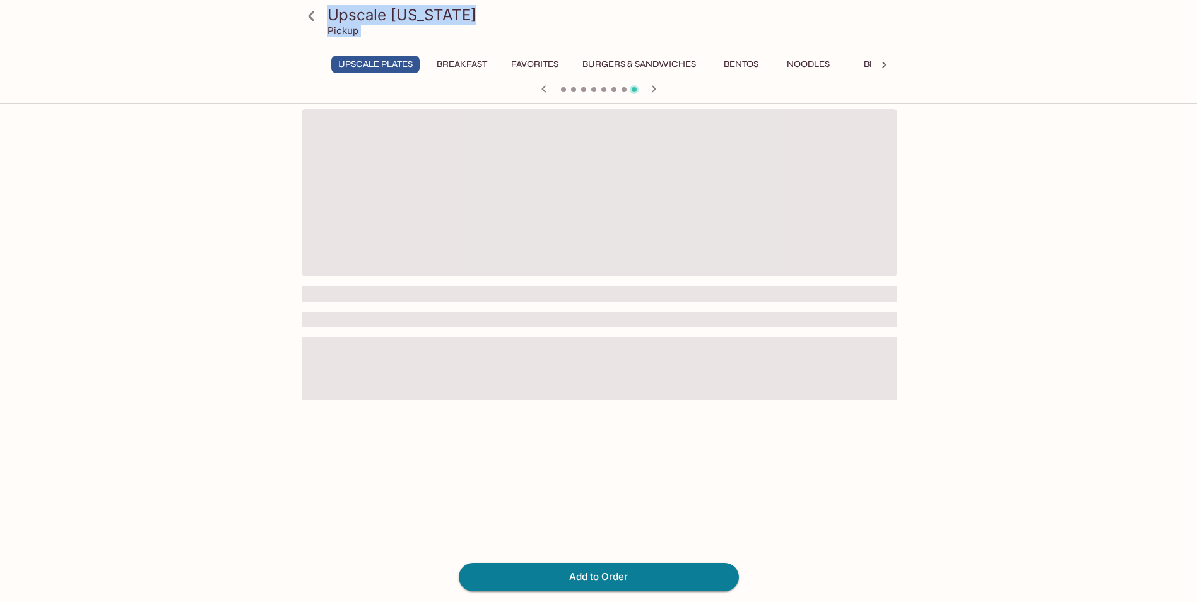
click at [794, 255] on span at bounding box center [599, 192] width 595 height 167
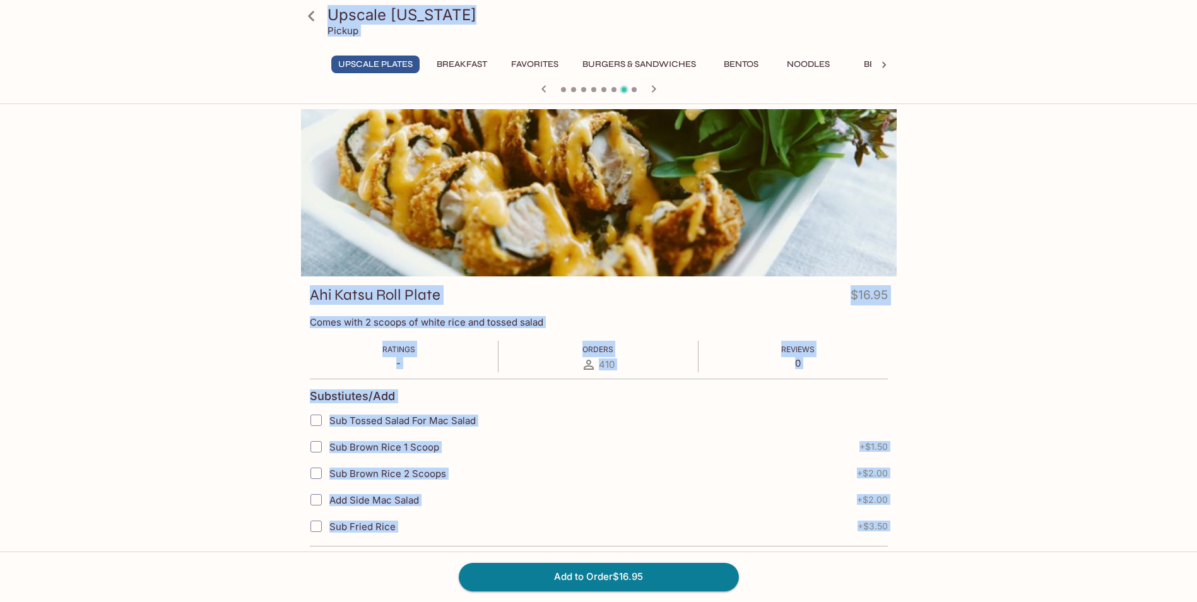
scroll to position [63, 0]
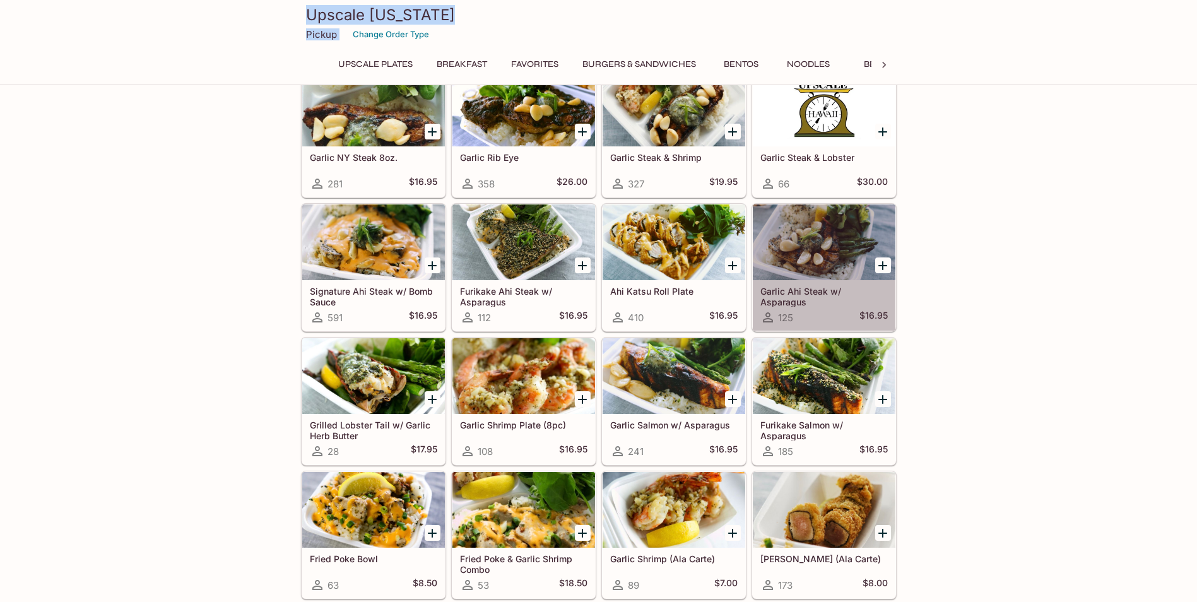
click at [802, 235] on div at bounding box center [824, 242] width 143 height 76
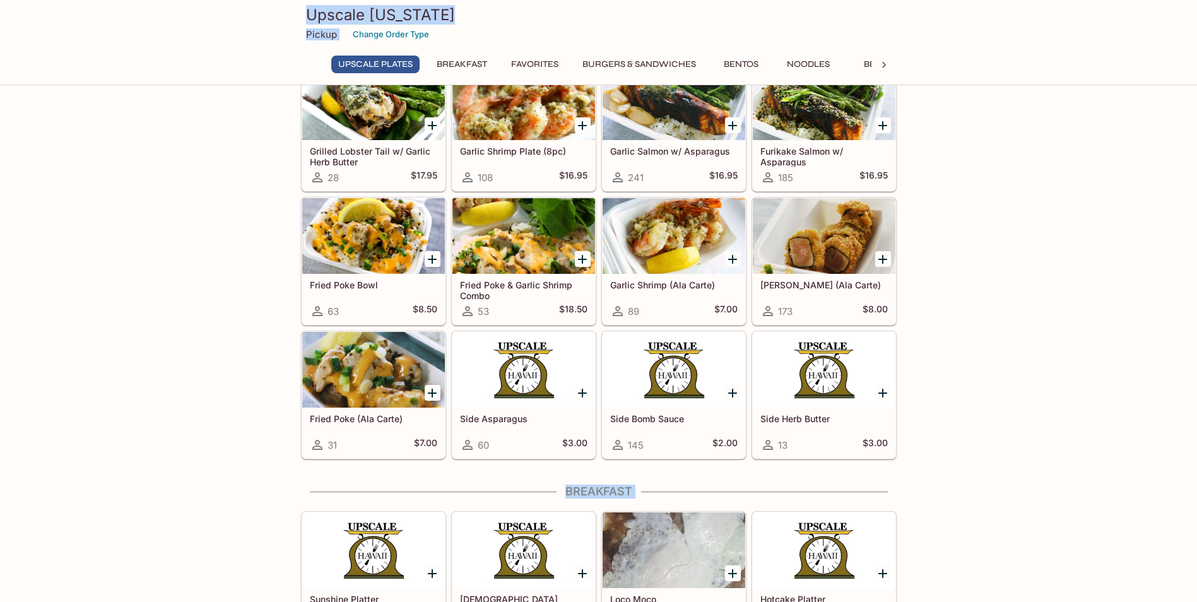
scroll to position [315, 0]
